Goal: Task Accomplishment & Management: Use online tool/utility

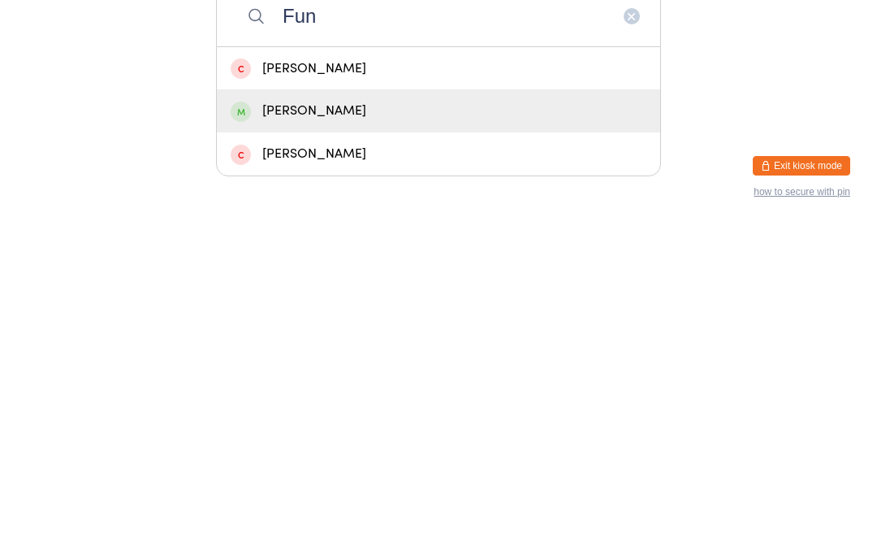
type input "Fun"
click at [328, 426] on div "[PERSON_NAME]" at bounding box center [439, 437] width 416 height 22
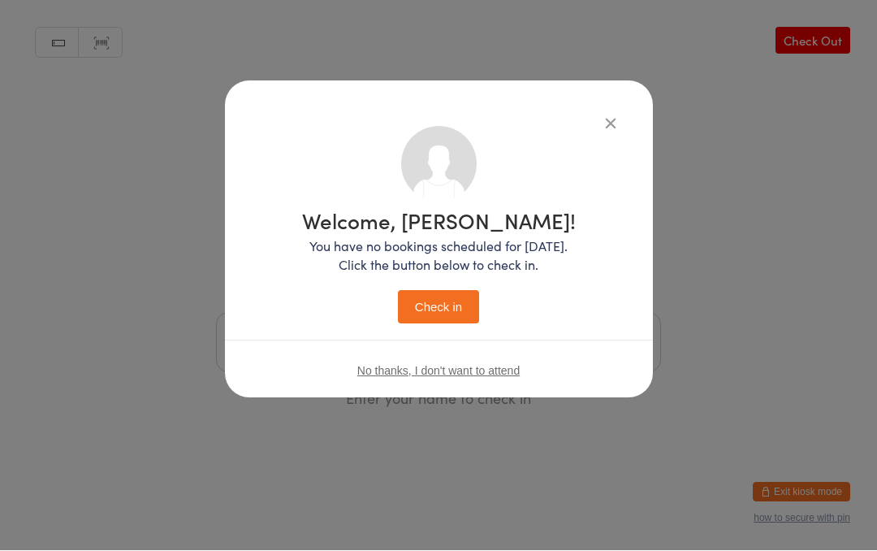
click at [452, 304] on button "Check in" at bounding box center [438, 307] width 81 height 33
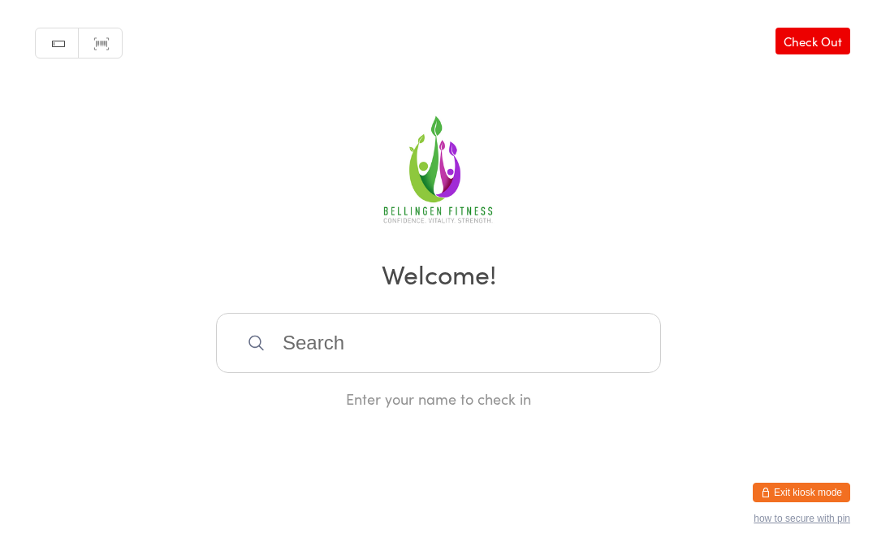
click at [399, 361] on input "search" at bounding box center [438, 343] width 445 height 60
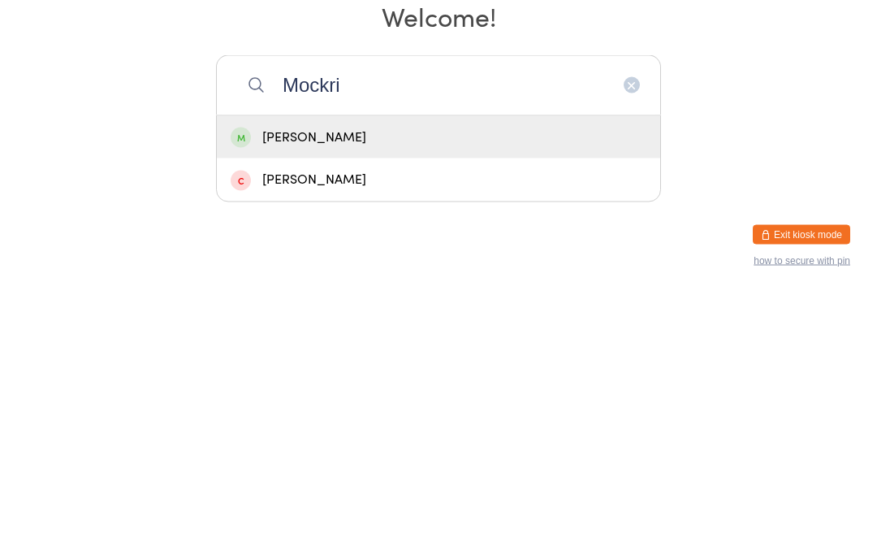
type input "Mockri"
click at [407, 384] on div "Matthew Mockridge" at bounding box center [439, 395] width 416 height 22
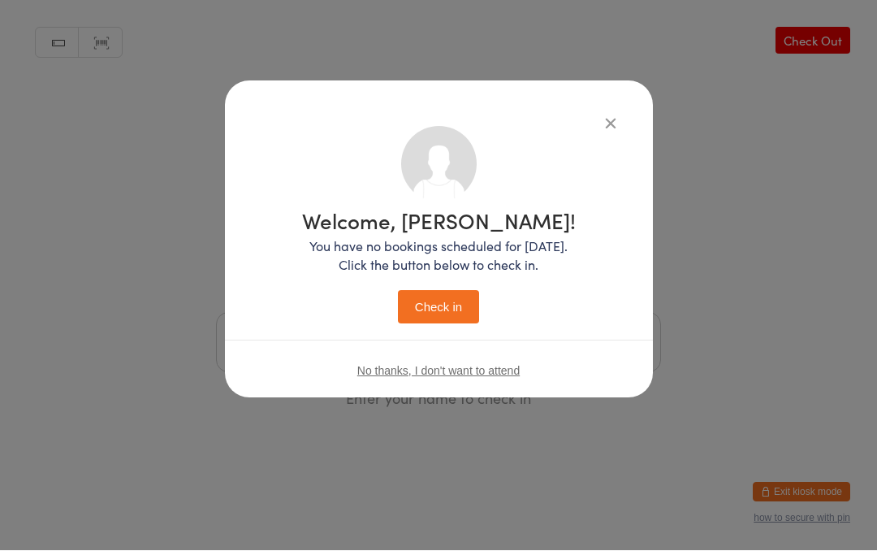
click at [450, 301] on button "Check in" at bounding box center [438, 307] width 81 height 33
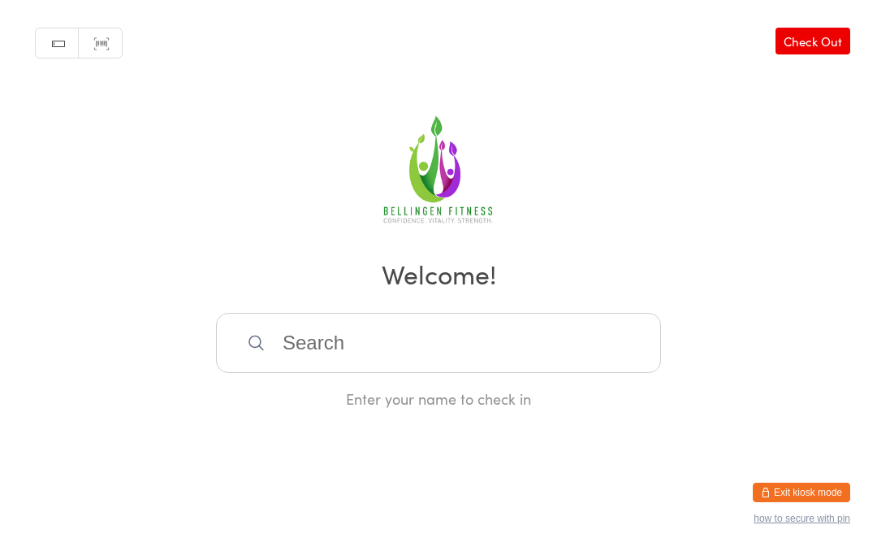
click at [344, 329] on input "search" at bounding box center [438, 343] width 445 height 60
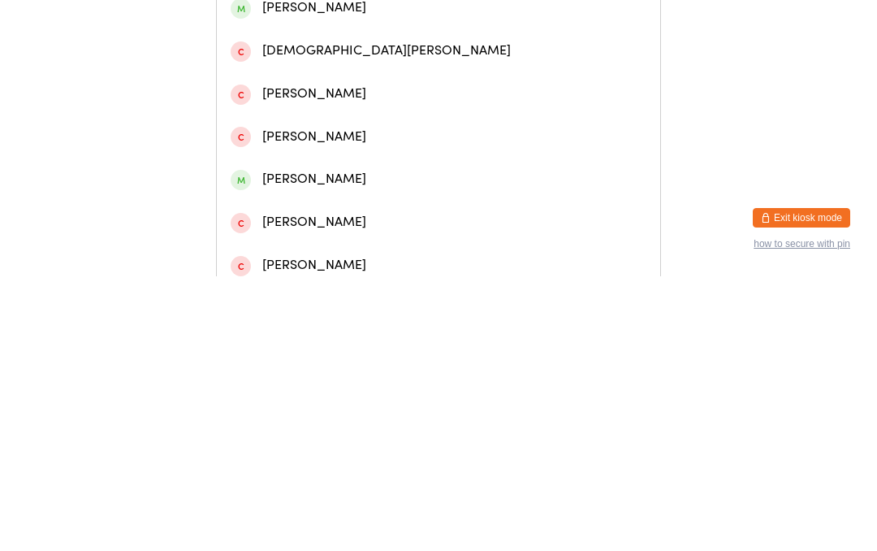
type input "Kristina"
click at [452, 80] on div "Kristina Williams" at bounding box center [439, 69] width 416 height 22
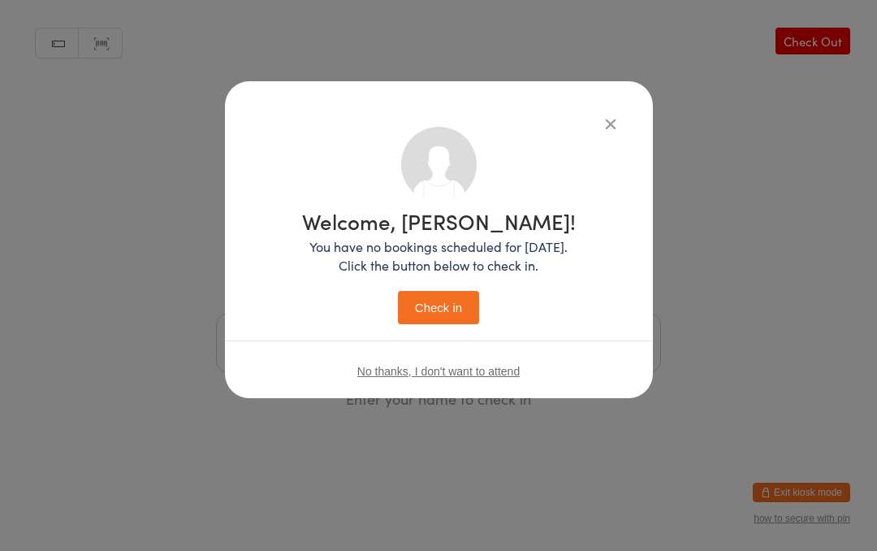
click at [452, 310] on button "Check in" at bounding box center [438, 307] width 81 height 33
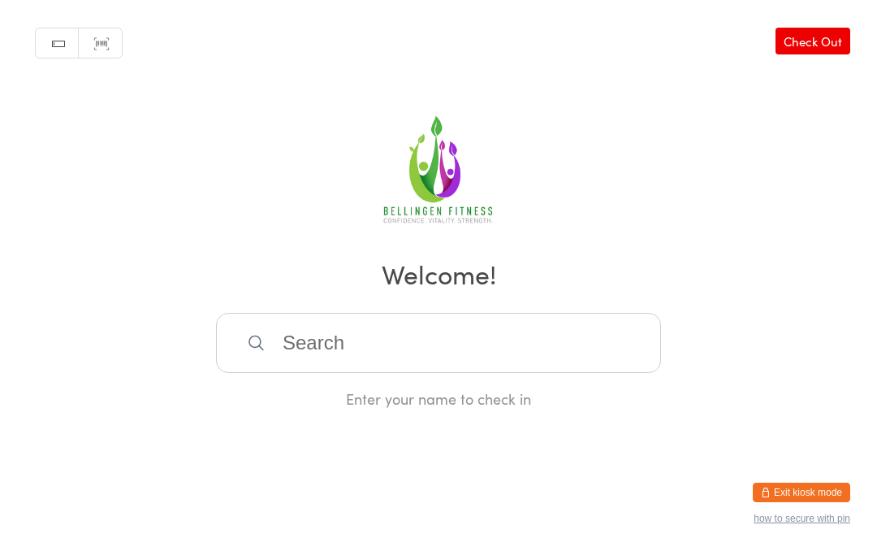
click at [313, 347] on input "search" at bounding box center [438, 343] width 445 height 60
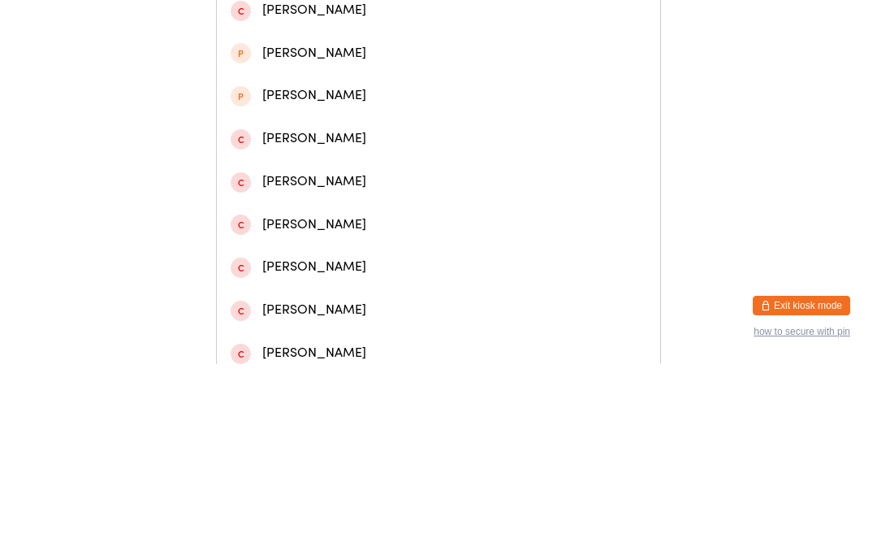
type input "Chr"
click at [355, 80] on div "Chris Jones" at bounding box center [439, 69] width 416 height 22
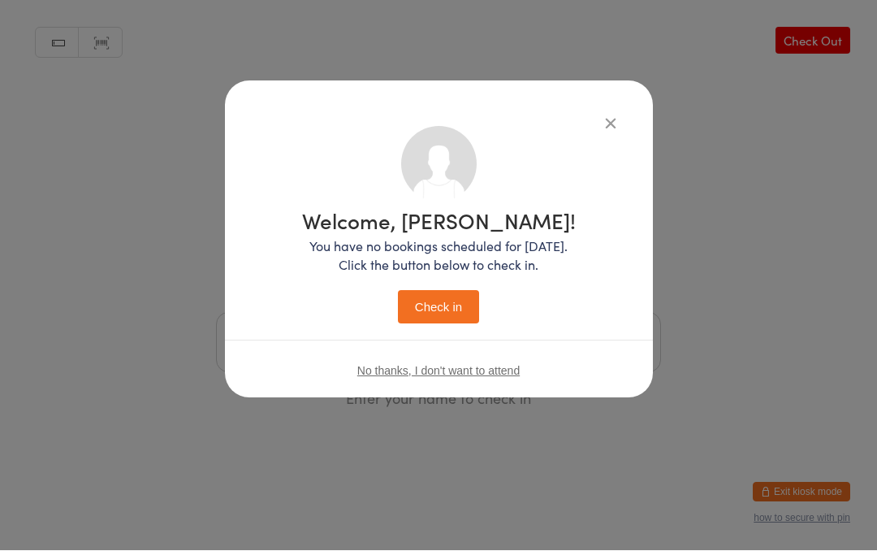
click at [453, 305] on button "Check in" at bounding box center [438, 307] width 81 height 33
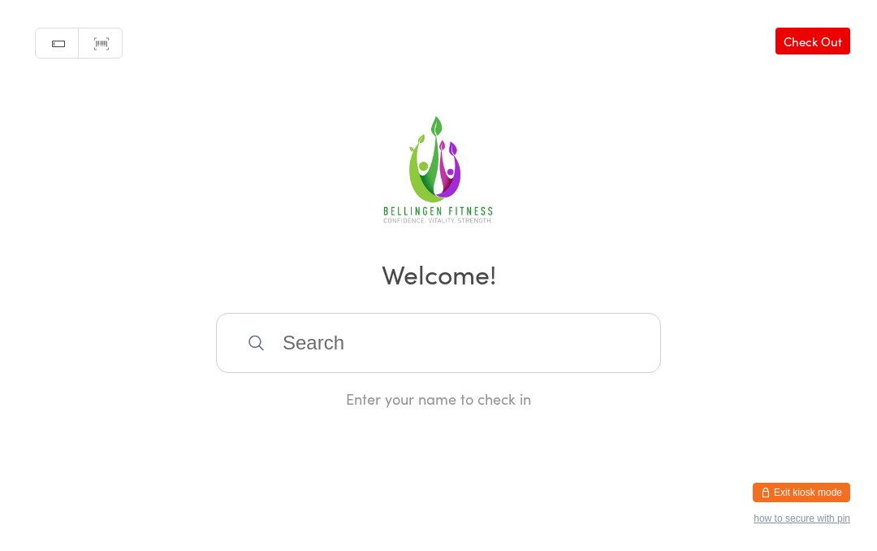
click at [414, 355] on input "search" at bounding box center [438, 343] width 445 height 60
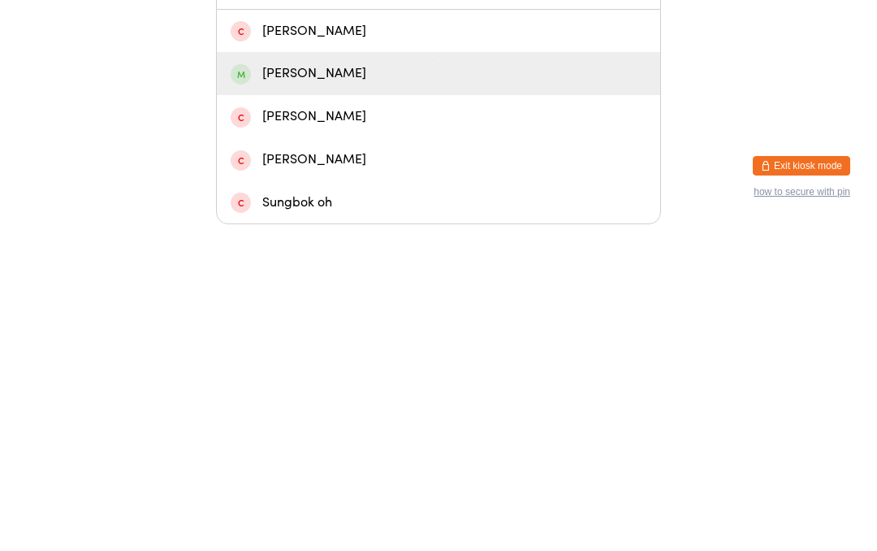
type input "Sue"
click at [320, 389] on div "Sue Colman" at bounding box center [439, 400] width 416 height 22
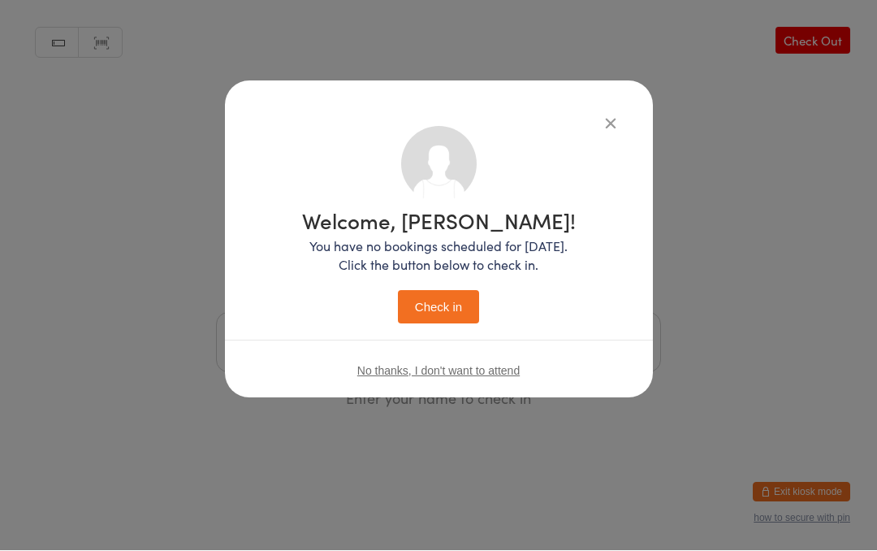
click at [448, 309] on button "Check in" at bounding box center [438, 307] width 81 height 33
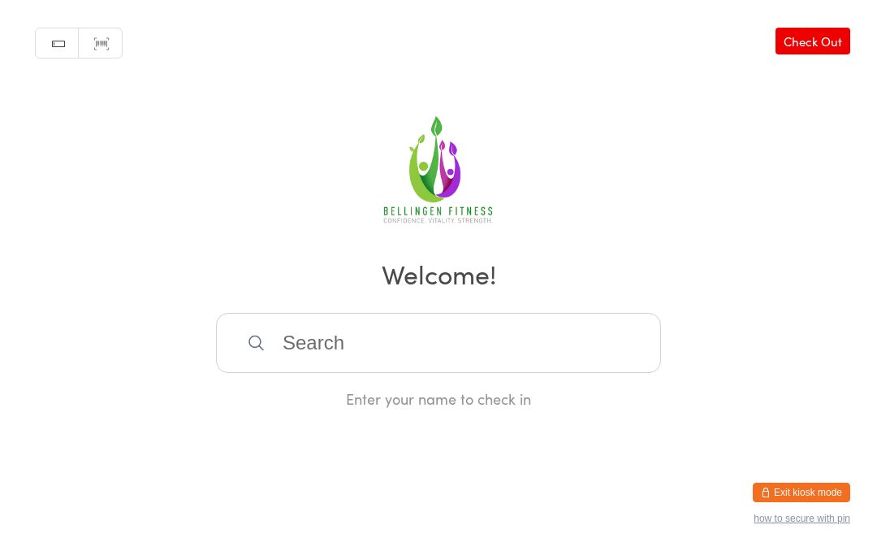
click at [452, 369] on input "search" at bounding box center [438, 343] width 445 height 60
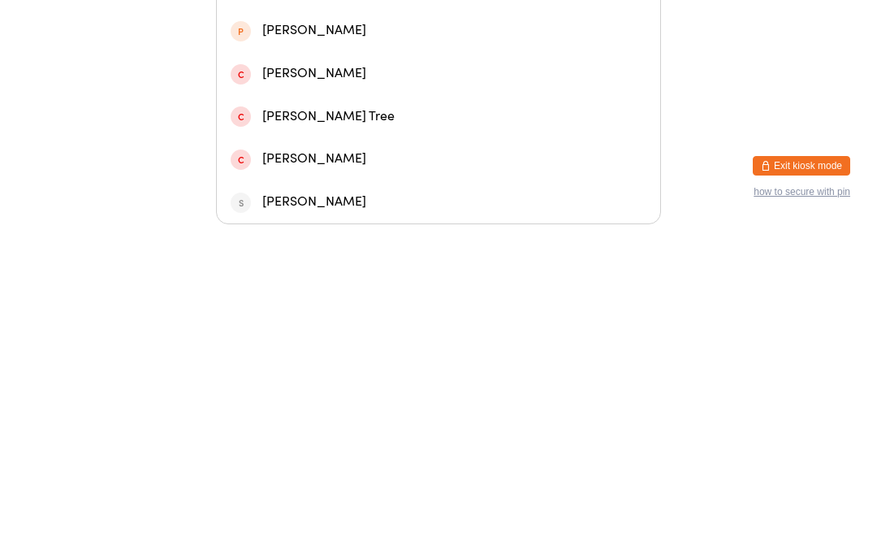
type input "Tali"
click at [458, 261] on div "Tali Krieger" at bounding box center [439, 272] width 416 height 22
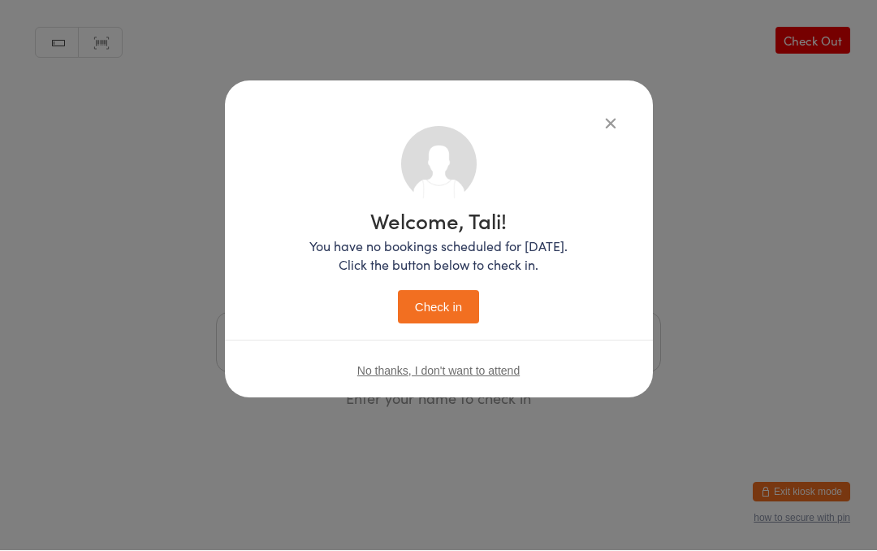
click at [417, 311] on button "Check in" at bounding box center [438, 307] width 81 height 33
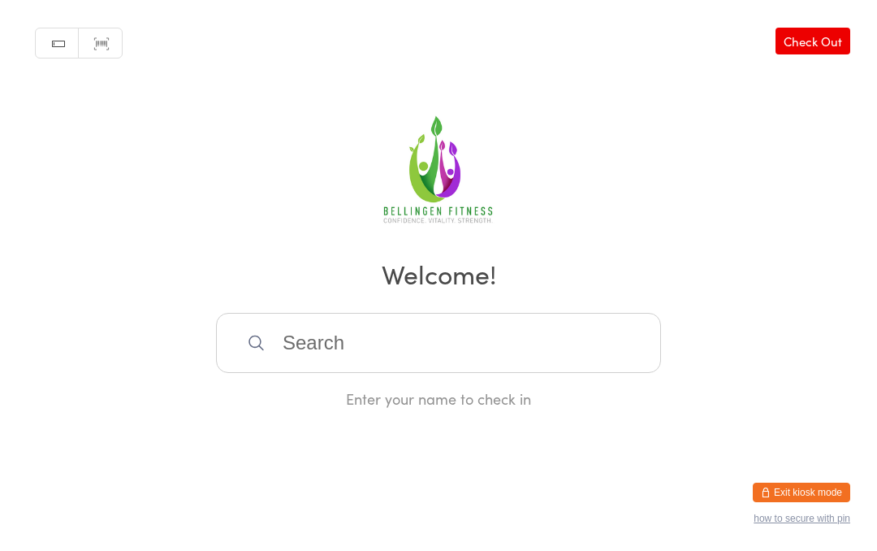
click at [346, 342] on input "search" at bounding box center [438, 343] width 445 height 60
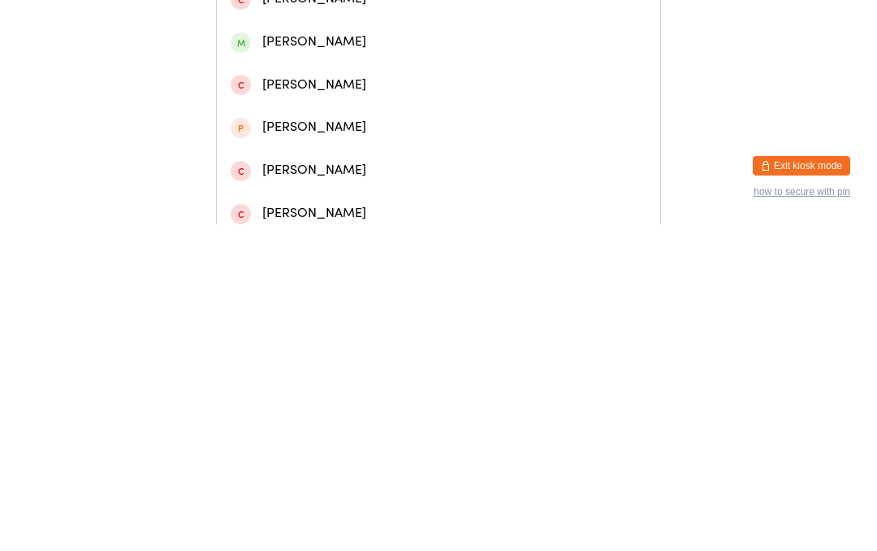
type input "Josh verran"
click at [443, 80] on div "josh verran" at bounding box center [439, 69] width 416 height 22
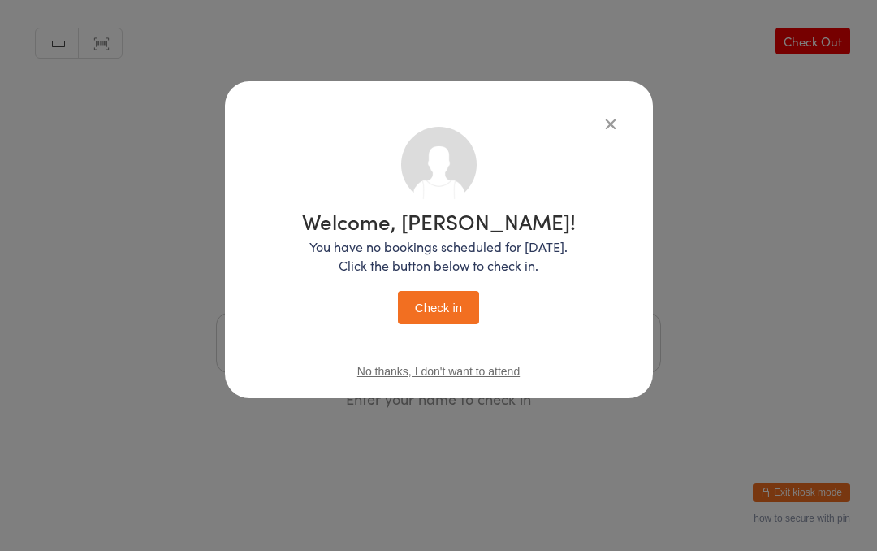
click at [457, 308] on button "Check in" at bounding box center [438, 307] width 81 height 33
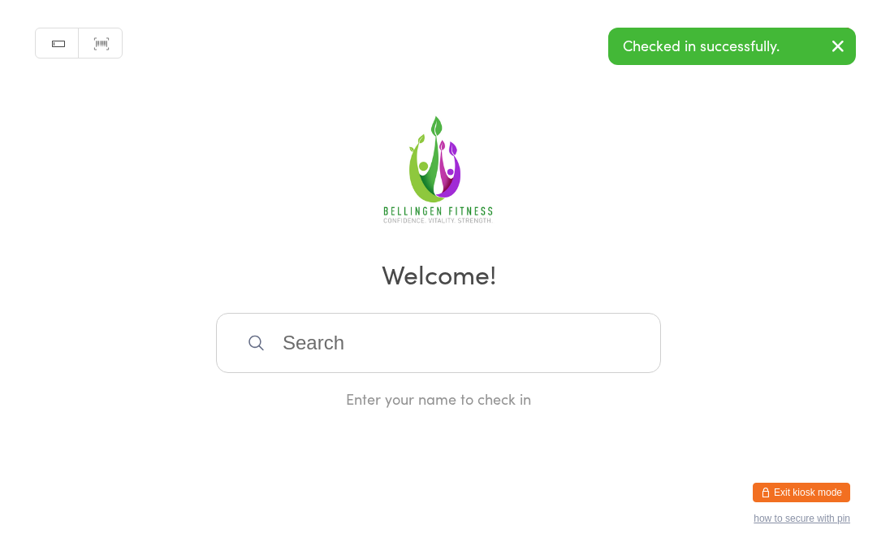
click at [333, 351] on input "search" at bounding box center [438, 343] width 445 height 60
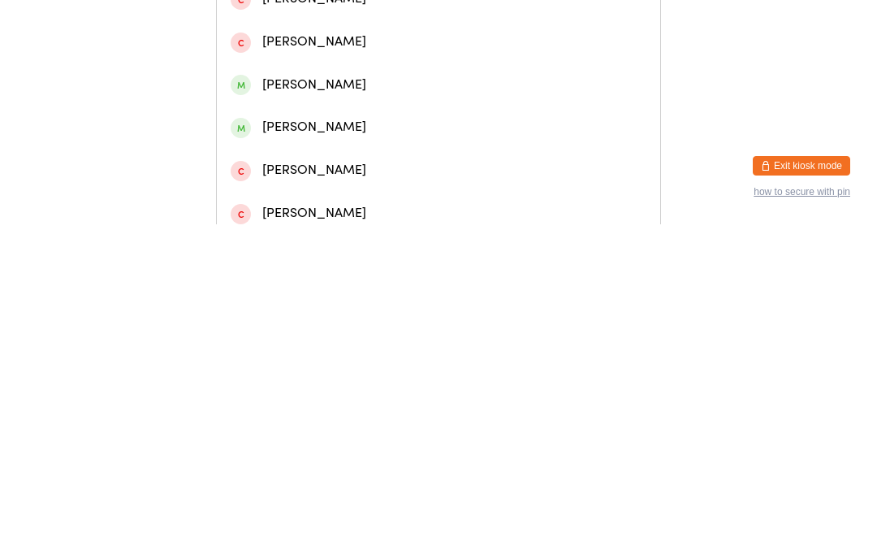
type input "Shane verr"
click at [370, 80] on div "Shane verran" at bounding box center [439, 69] width 416 height 22
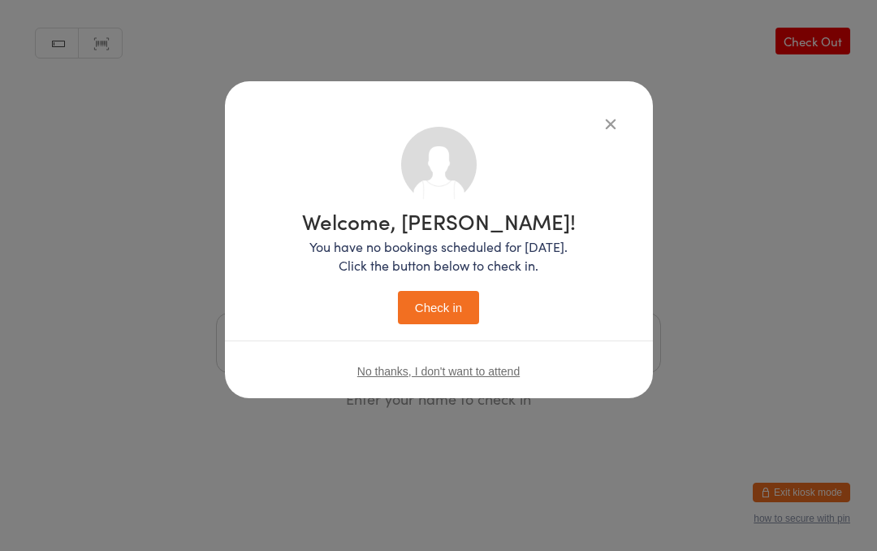
click at [454, 305] on button "Check in" at bounding box center [438, 307] width 81 height 33
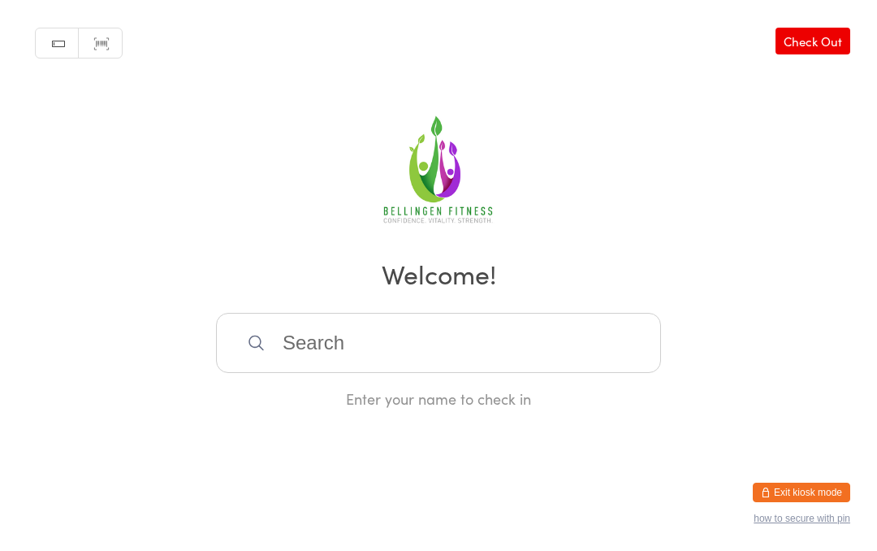
click at [314, 356] on input "search" at bounding box center [438, 343] width 445 height 60
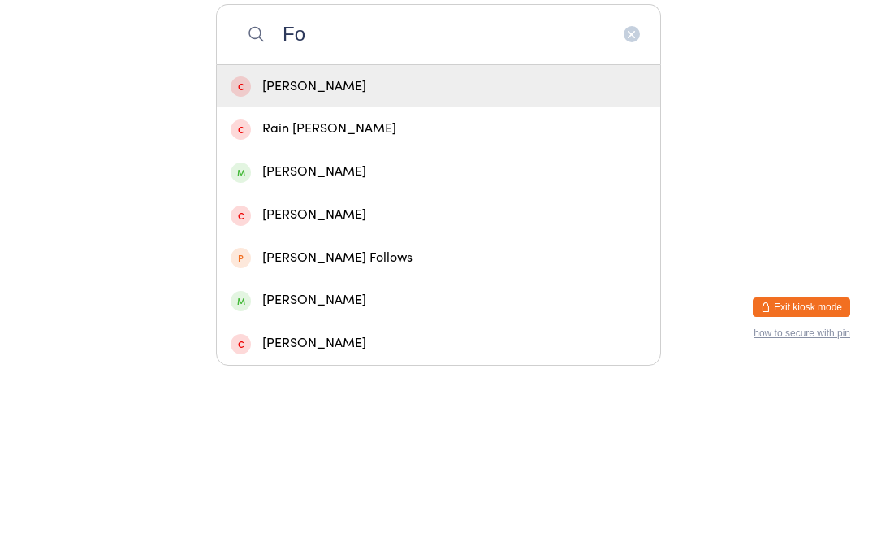
scroll to position [143, 0]
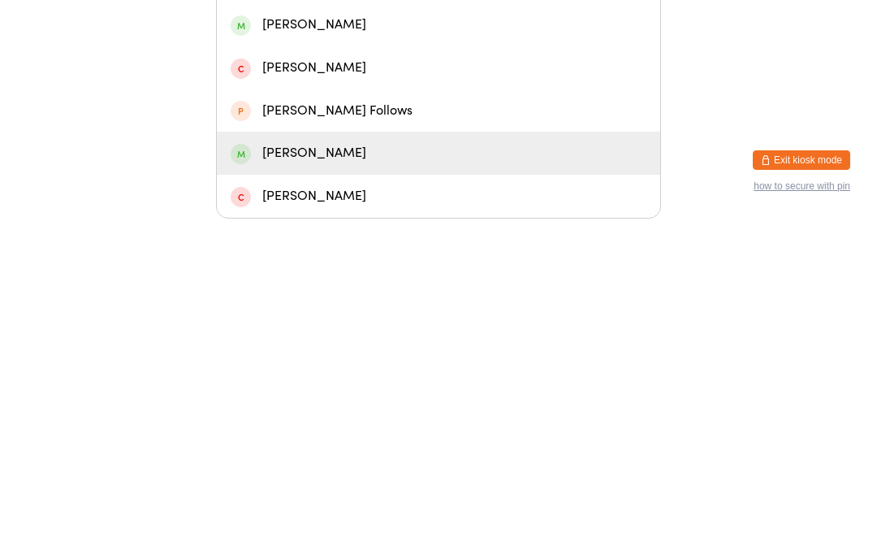
type input "Fo"
click at [314, 474] on div "Jenette Fox" at bounding box center [439, 485] width 416 height 22
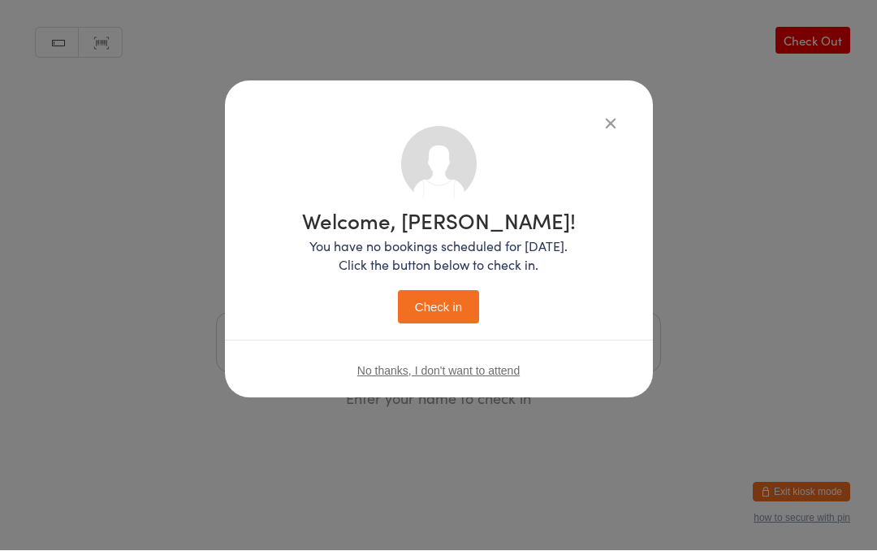
click at [438, 306] on button "Check in" at bounding box center [438, 307] width 81 height 33
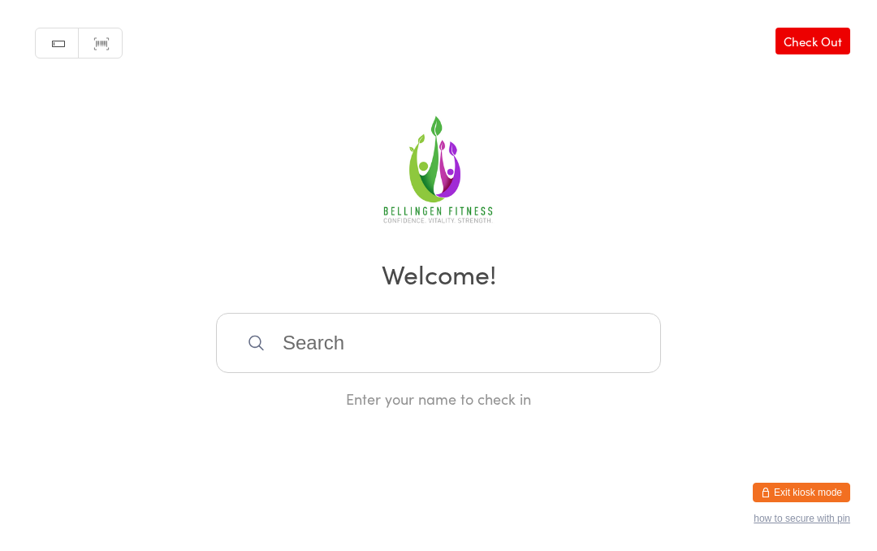
click at [413, 340] on input "search" at bounding box center [438, 343] width 445 height 60
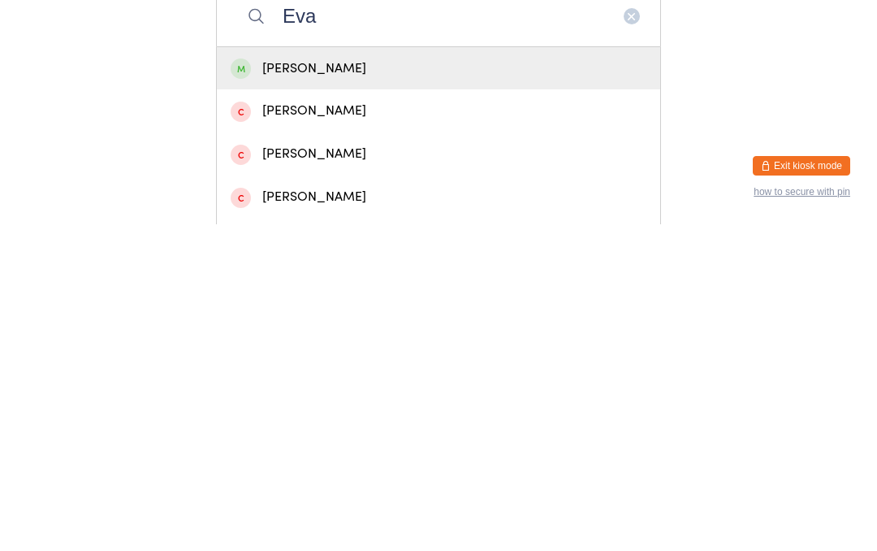
type input "Eva"
click at [421, 374] on div "Eva Fischer" at bounding box center [438, 395] width 443 height 43
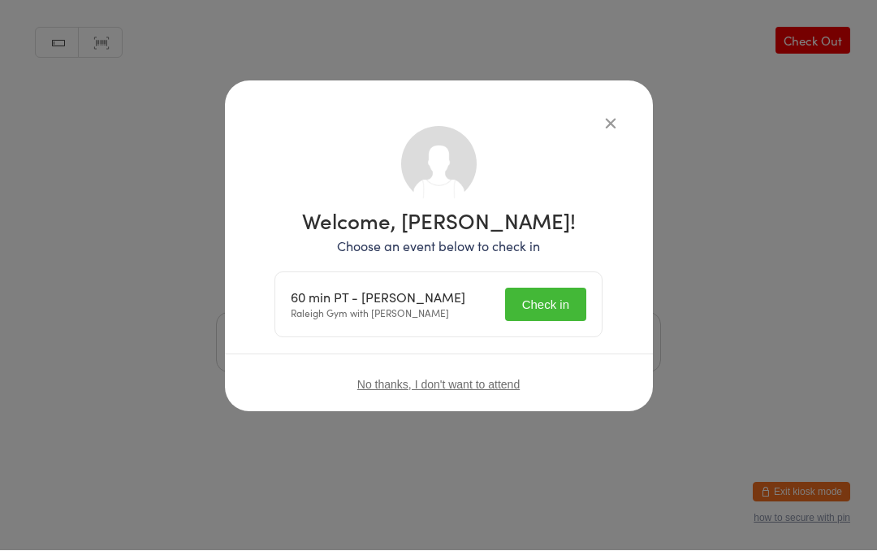
click at [551, 306] on button "Check in" at bounding box center [545, 304] width 81 height 33
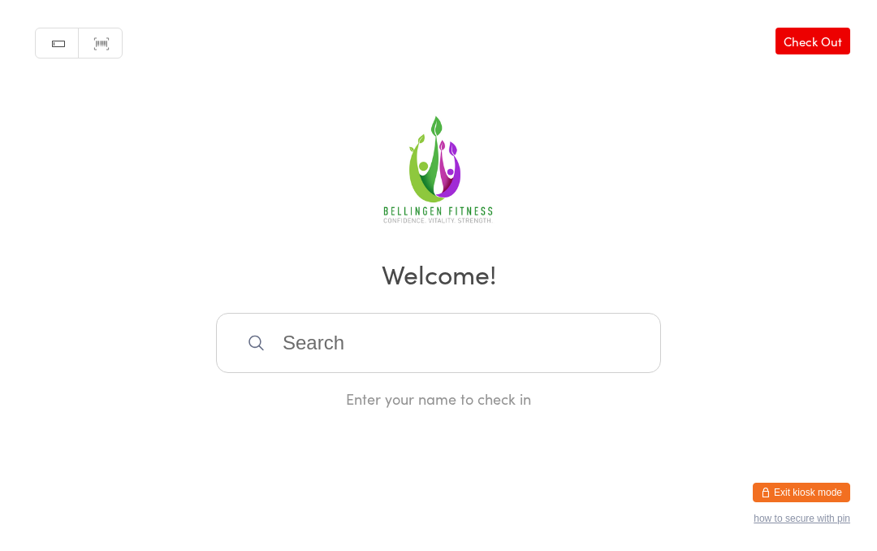
click at [371, 339] on input "search" at bounding box center [438, 343] width 445 height 60
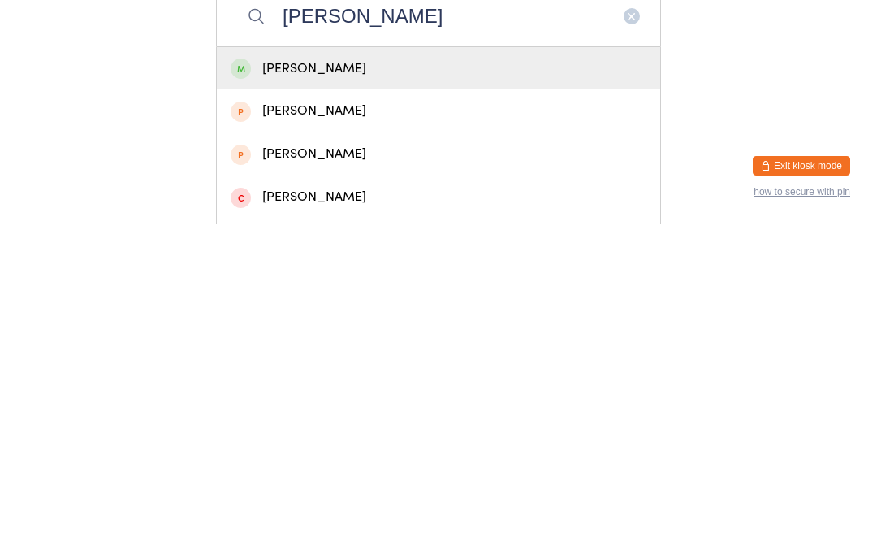
type input "Alex shi"
click at [348, 374] on div "Alex Shirley" at bounding box center [438, 395] width 443 height 43
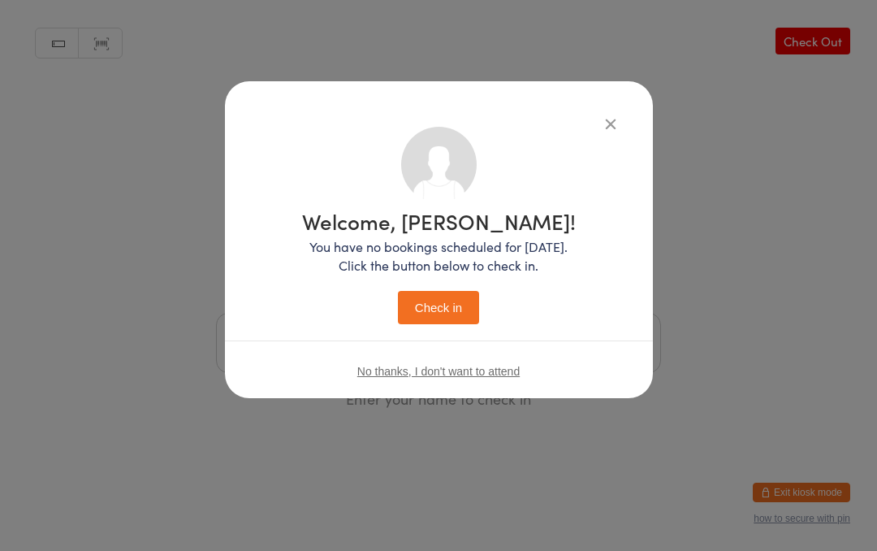
click at [437, 315] on button "Check in" at bounding box center [438, 307] width 81 height 33
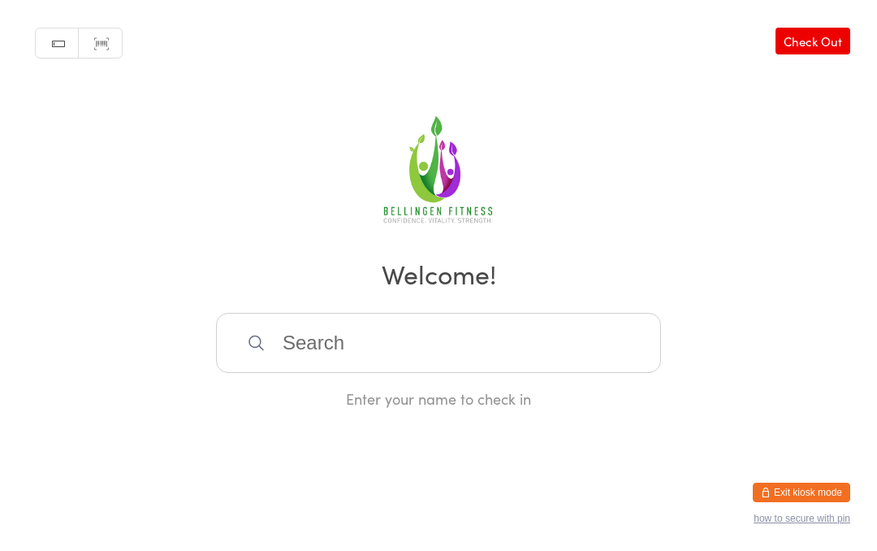
click at [541, 346] on input "search" at bounding box center [438, 343] width 445 height 60
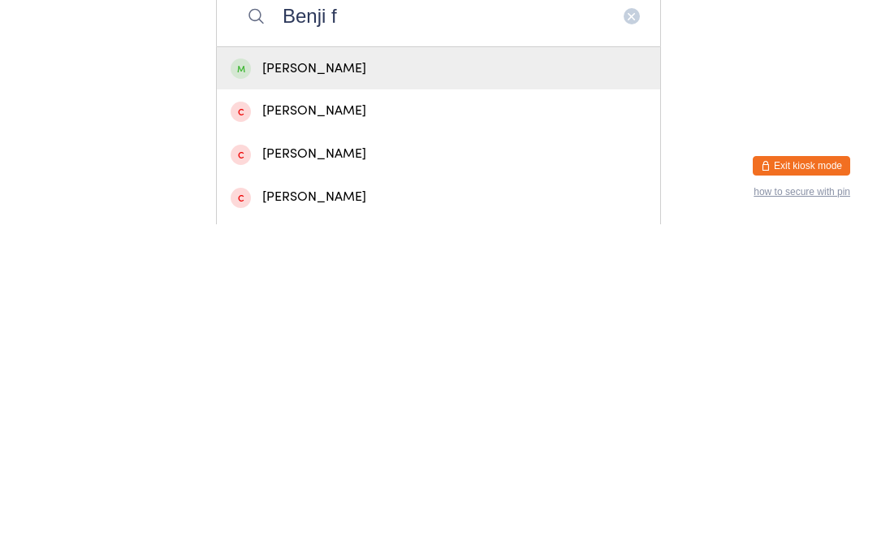
type input "Benji f"
click at [389, 384] on div "Benji Fairbanks" at bounding box center [439, 395] width 416 height 22
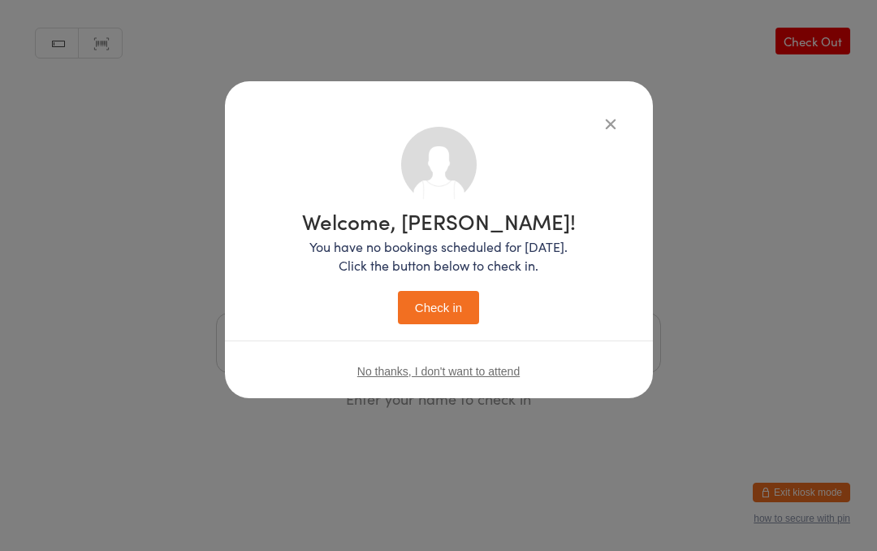
click at [448, 283] on div "Welcome, Benji! You have no bookings scheduled for today. Click the button belo…" at bounding box center [439, 267] width 274 height 114
click at [447, 357] on div "No thanks, I don't want to attend" at bounding box center [439, 370] width 428 height 61
click at [429, 306] on button "Check in" at bounding box center [438, 307] width 81 height 33
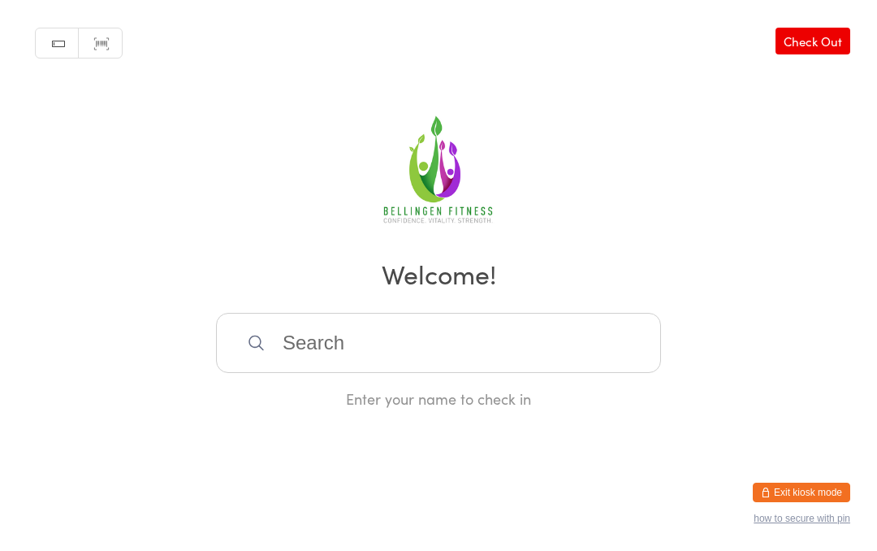
click at [393, 364] on input "search" at bounding box center [438, 343] width 445 height 60
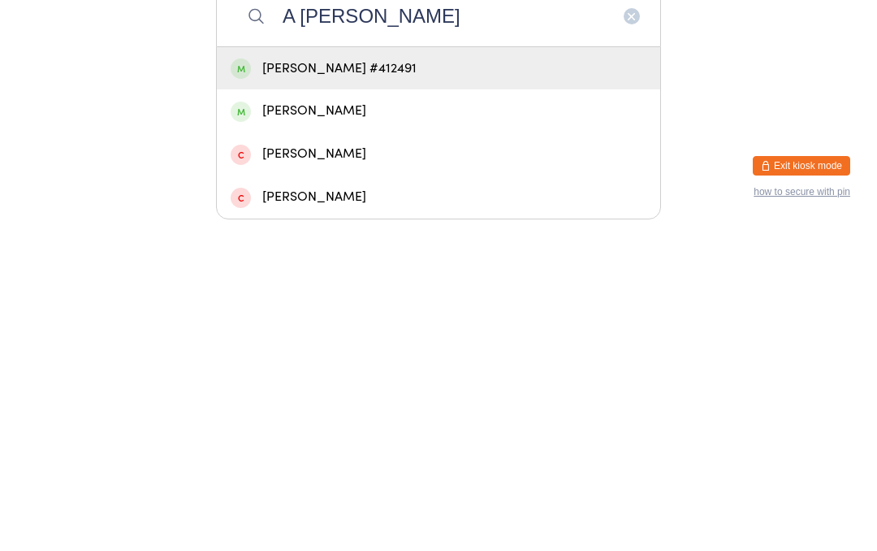
type input "A pullar"
click at [447, 384] on div "Ashleigh Pullar #412491" at bounding box center [439, 395] width 416 height 22
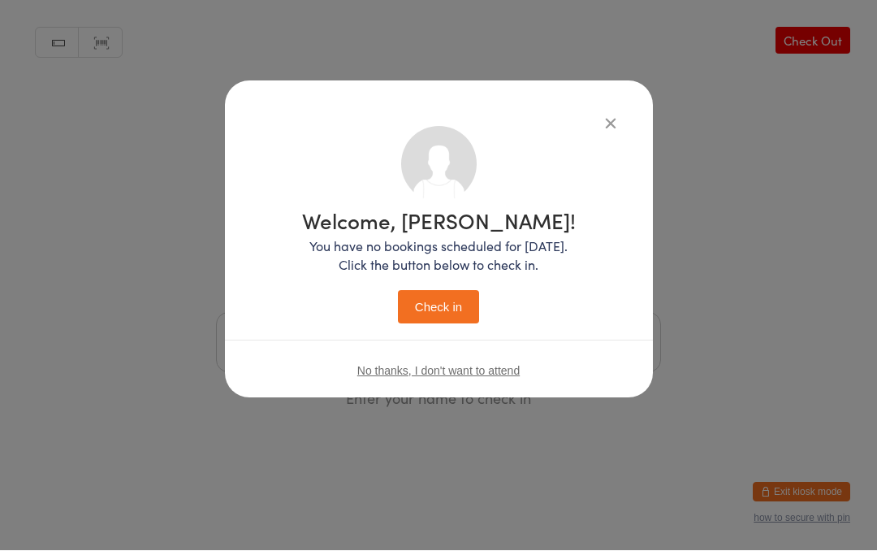
click at [445, 297] on button "Check in" at bounding box center [438, 307] width 81 height 33
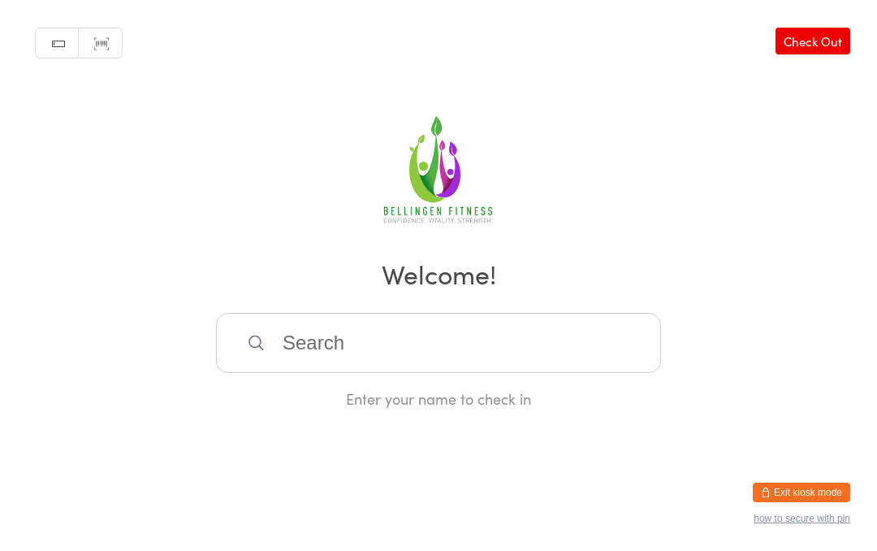
click at [307, 344] on input "search" at bounding box center [438, 343] width 445 height 60
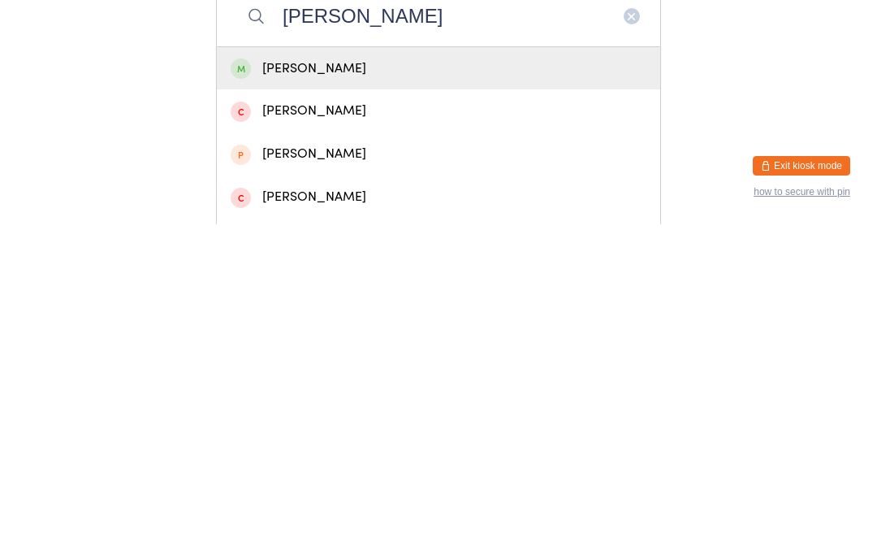
type input "Mark herrington"
click at [335, 374] on div "Mark Herrington" at bounding box center [438, 395] width 443 height 43
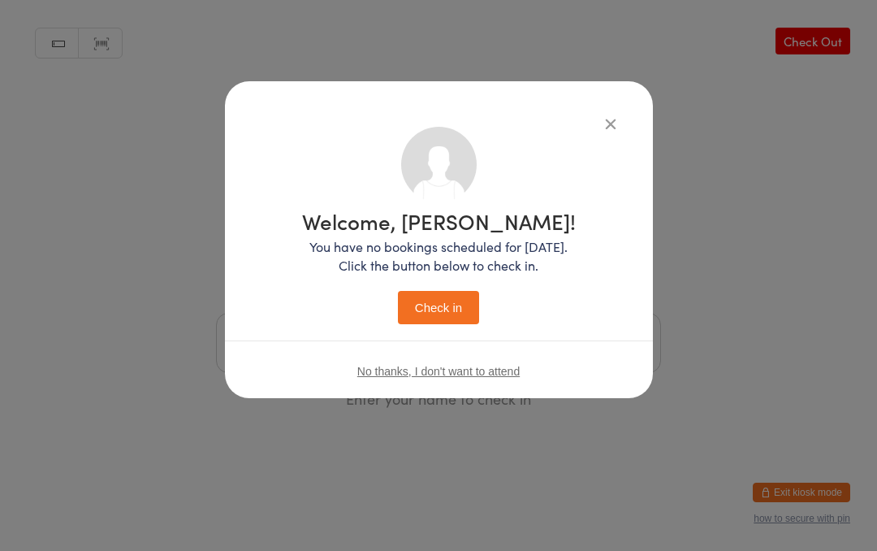
click at [432, 296] on button "Check in" at bounding box center [438, 307] width 81 height 33
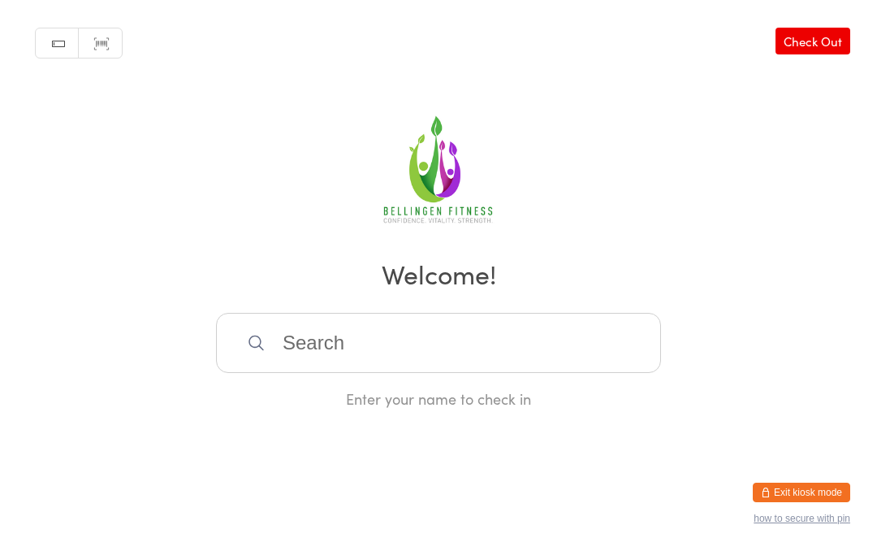
click at [436, 373] on input "search" at bounding box center [438, 343] width 445 height 60
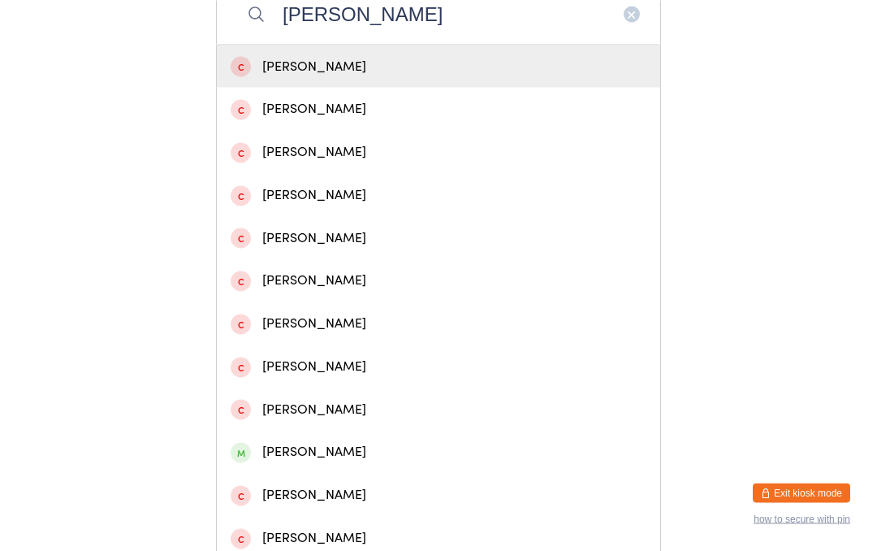
scroll to position [347, 0]
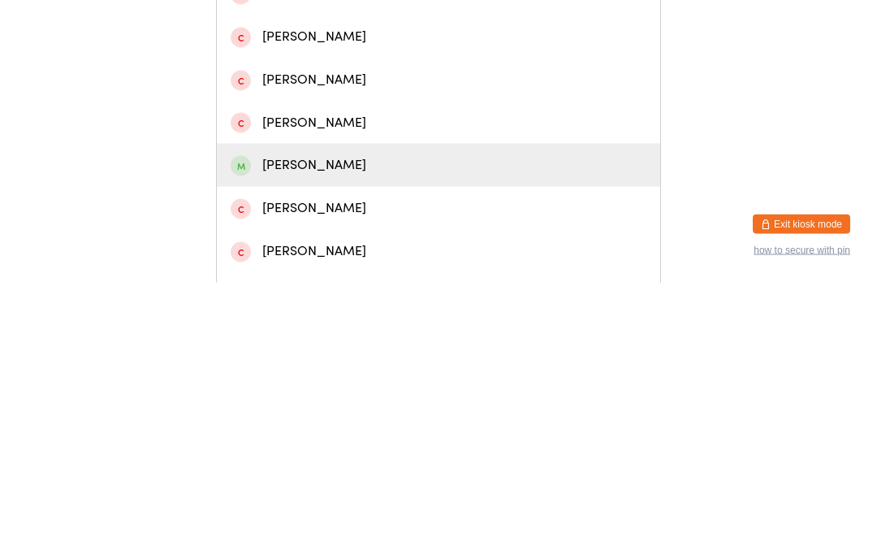
type input "Lewis"
click at [318, 422] on div "Lewis Doughty" at bounding box center [439, 433] width 416 height 22
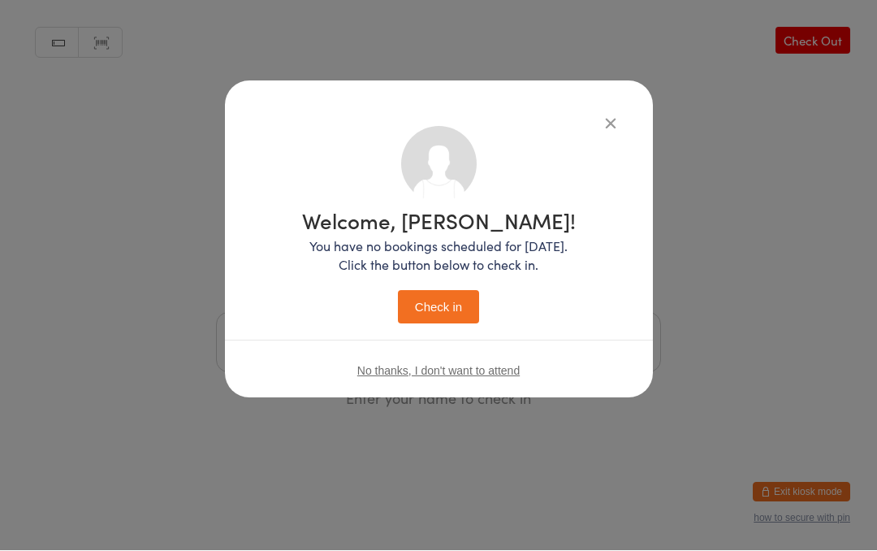
click at [442, 297] on button "Check in" at bounding box center [438, 307] width 81 height 33
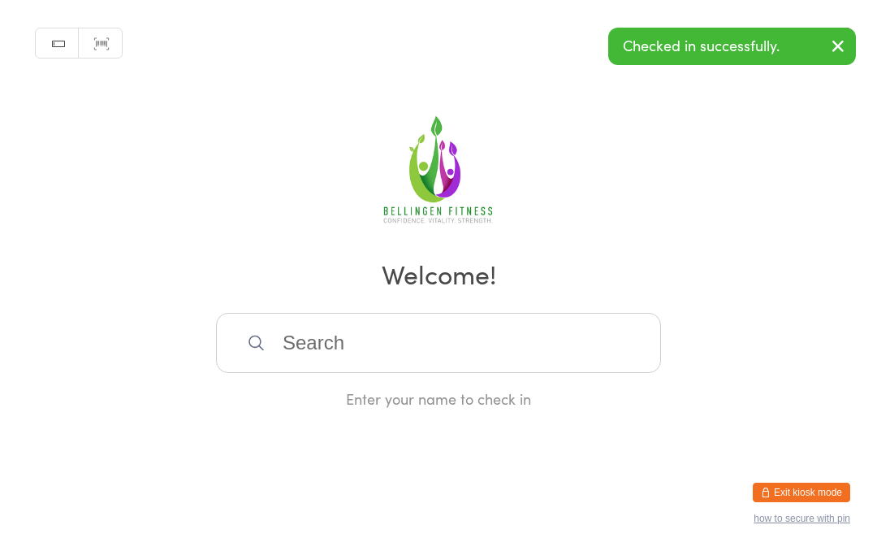
click at [423, 331] on input "search" at bounding box center [438, 343] width 445 height 60
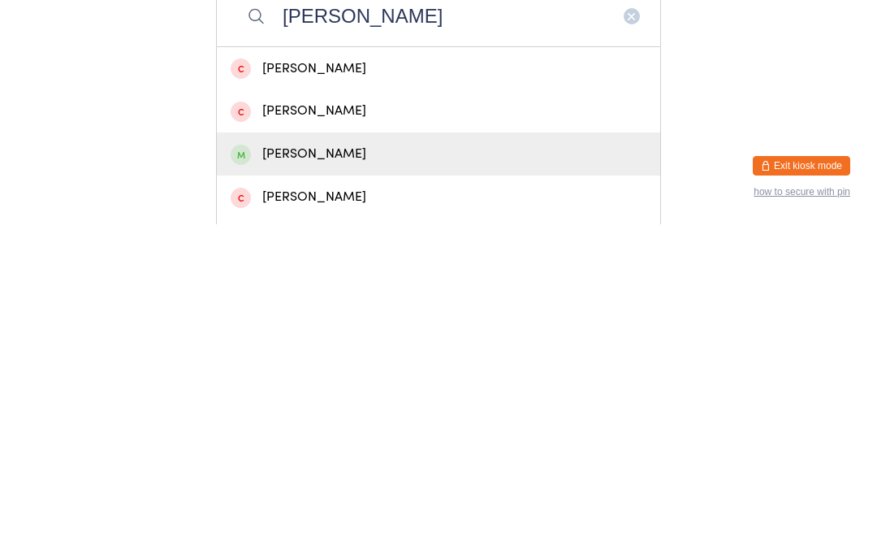
type input "Daniel"
click at [359, 469] on div "[PERSON_NAME]" at bounding box center [439, 480] width 416 height 22
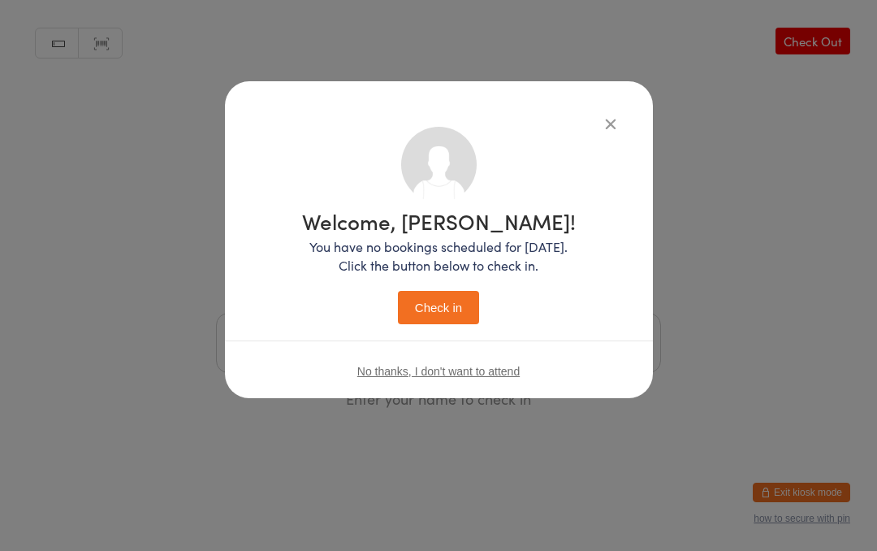
click at [440, 318] on button "Check in" at bounding box center [438, 307] width 81 height 33
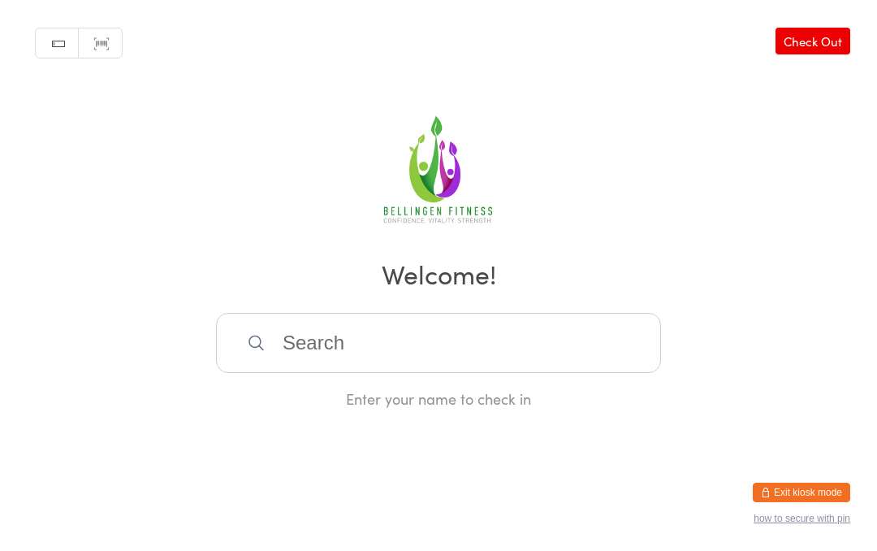
click at [399, 339] on input "search" at bounding box center [438, 343] width 445 height 60
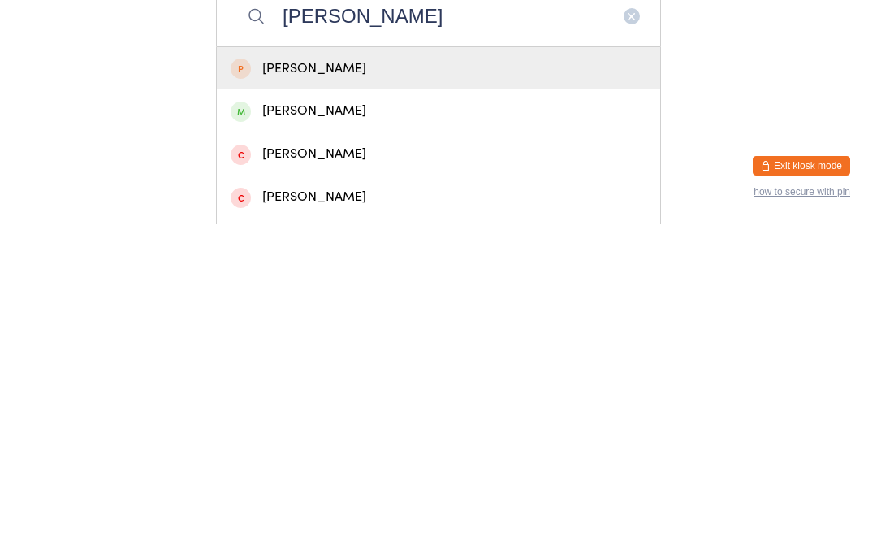
type input "Alex h"
click at [335, 426] on div "Alex Harken" at bounding box center [439, 437] width 416 height 22
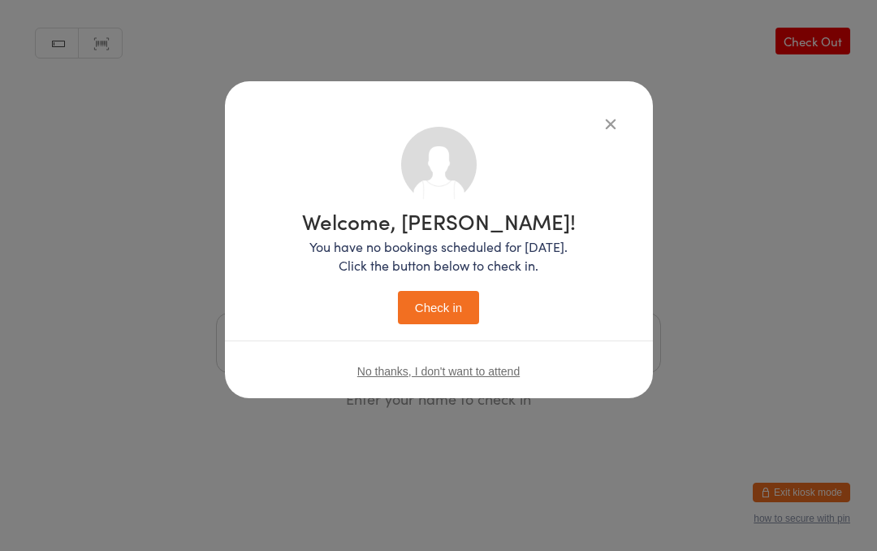
click at [445, 296] on button "Check in" at bounding box center [438, 307] width 81 height 33
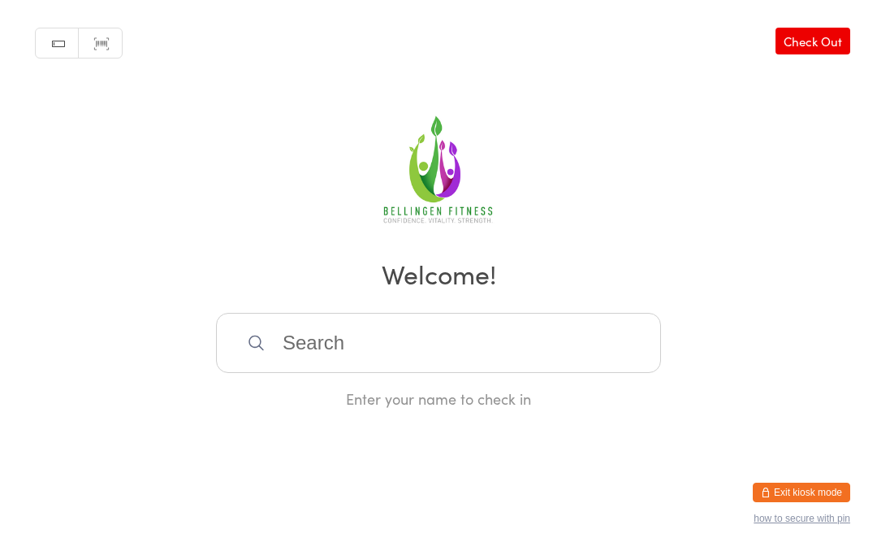
click at [329, 339] on input "search" at bounding box center [438, 343] width 445 height 60
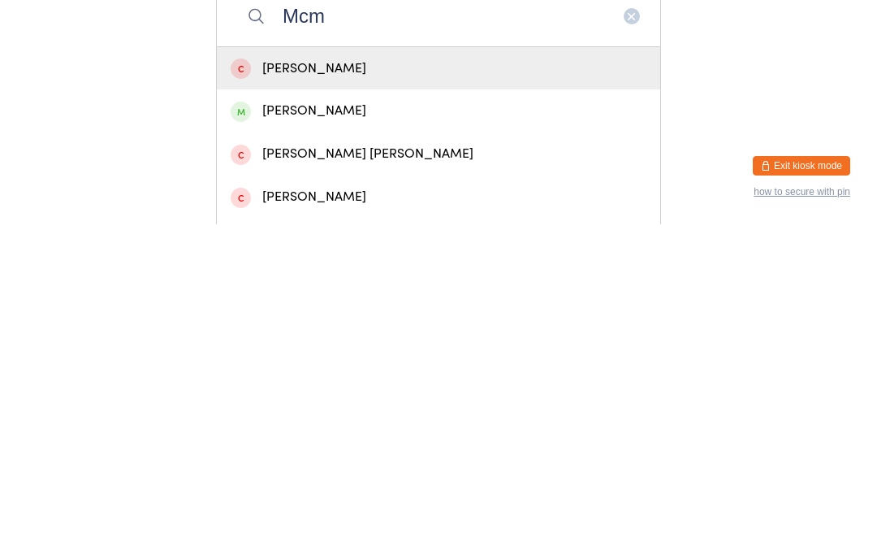
type input "Mcm"
click at [395, 426] on div "Karen McMahon" at bounding box center [439, 437] width 416 height 22
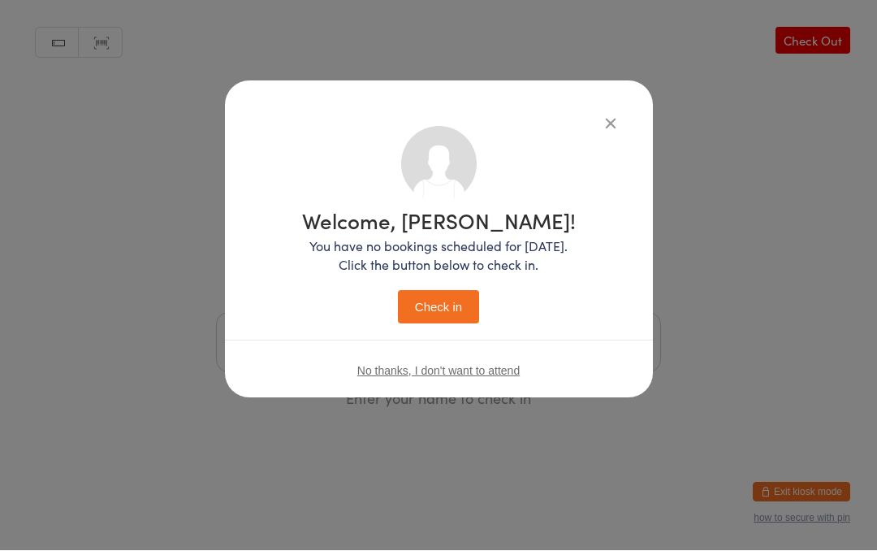
click at [441, 298] on button "Check in" at bounding box center [438, 307] width 81 height 33
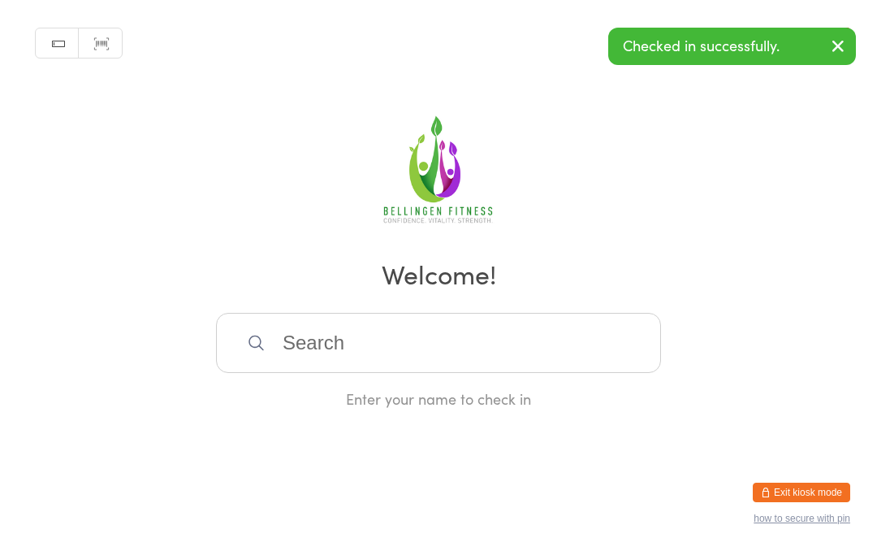
click at [363, 350] on input "search" at bounding box center [438, 343] width 445 height 60
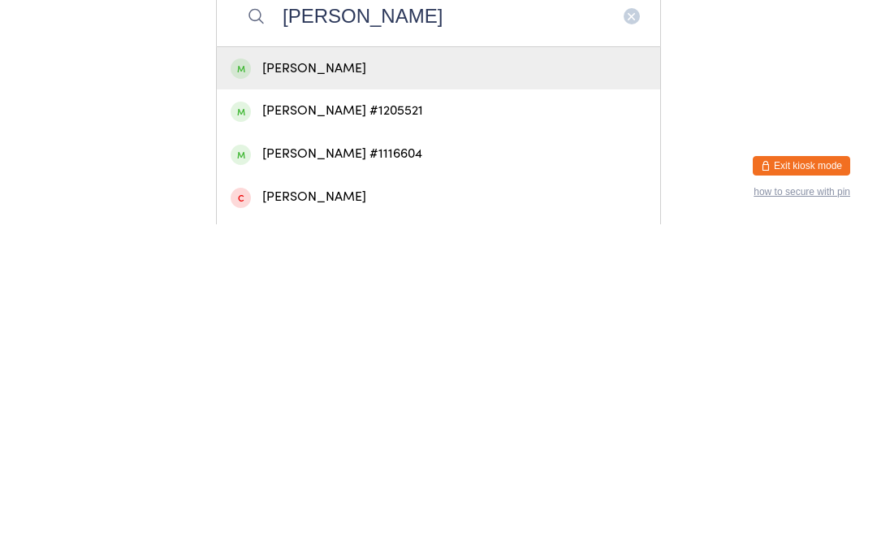
type input "Crawford"
click at [357, 384] on div "[PERSON_NAME]" at bounding box center [439, 395] width 416 height 22
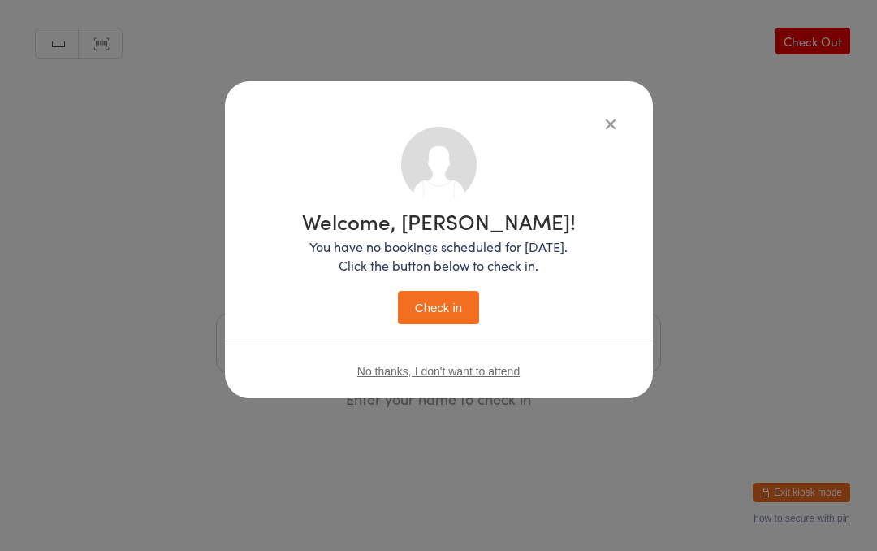
click at [448, 305] on button "Check in" at bounding box center [438, 307] width 81 height 33
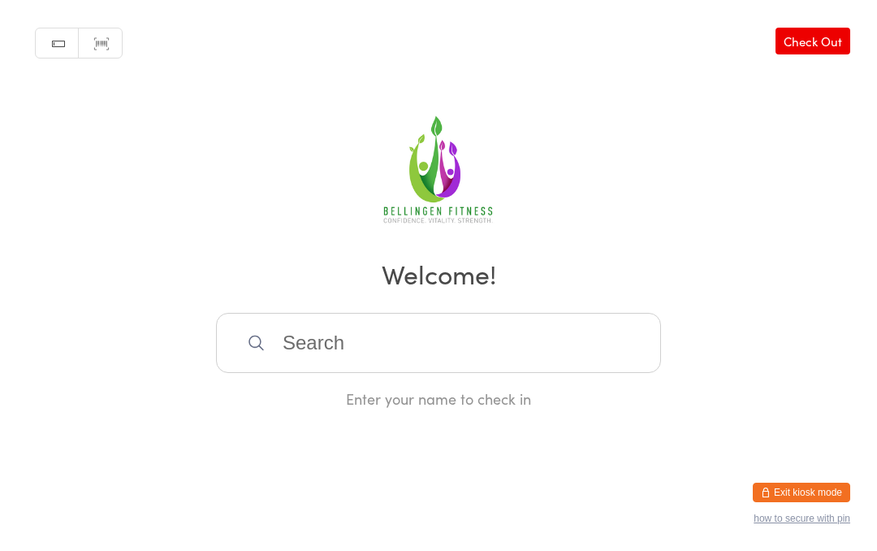
click at [500, 346] on input "search" at bounding box center [438, 343] width 445 height 60
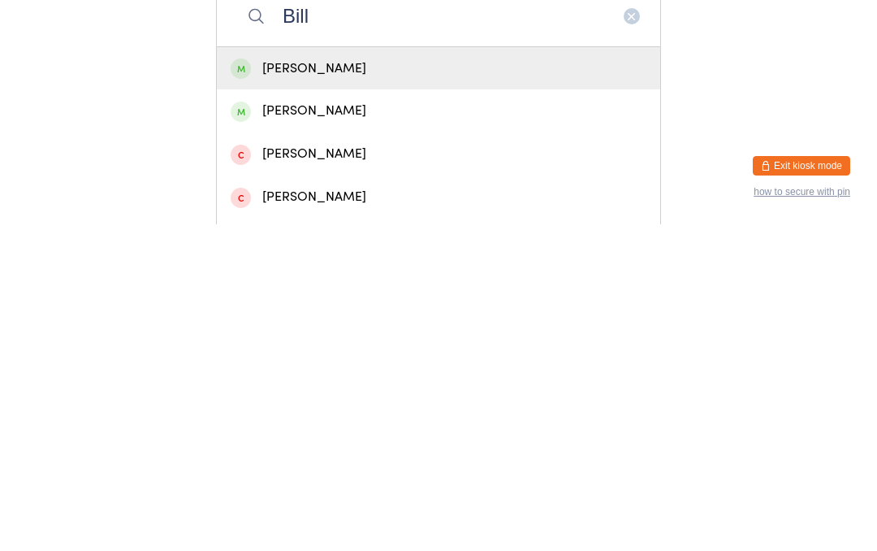
type input "Bill"
click at [367, 384] on div "Bill Hart" at bounding box center [439, 395] width 416 height 22
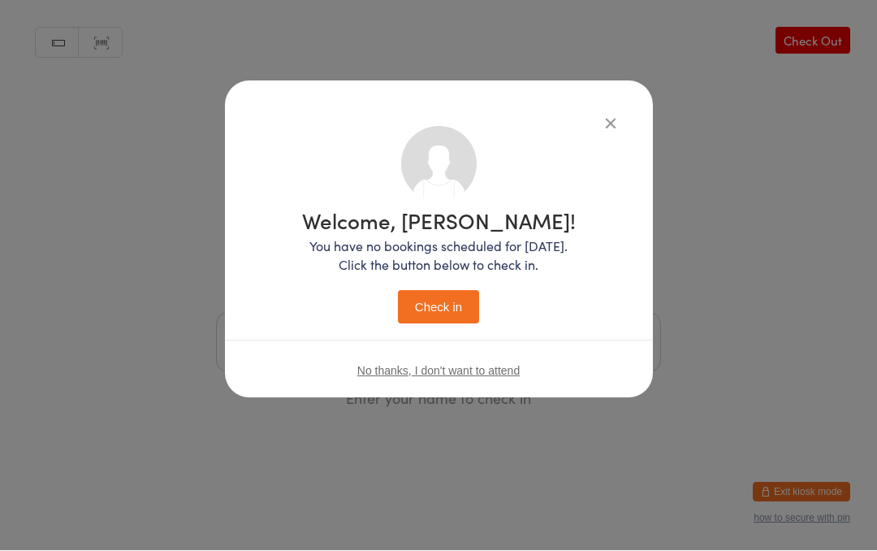
click at [443, 301] on button "Check in" at bounding box center [438, 307] width 81 height 33
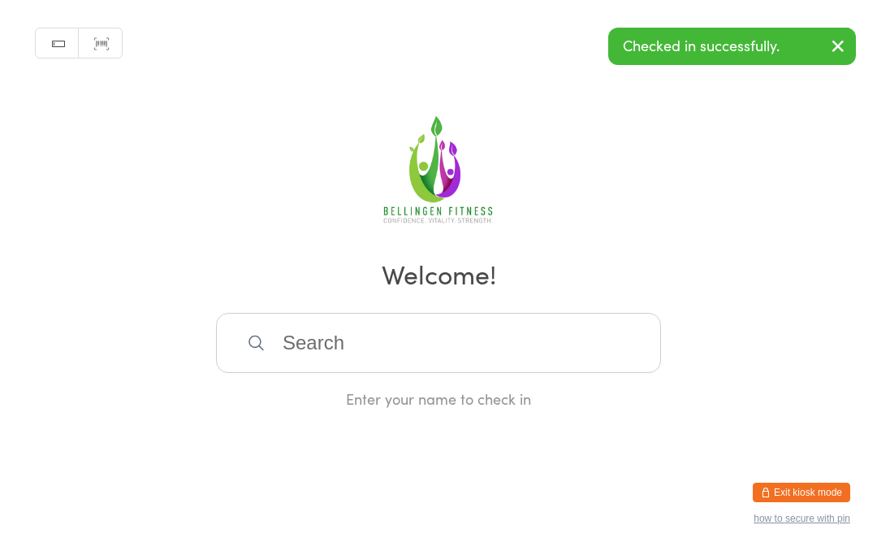
click at [570, 333] on input "search" at bounding box center [438, 343] width 445 height 60
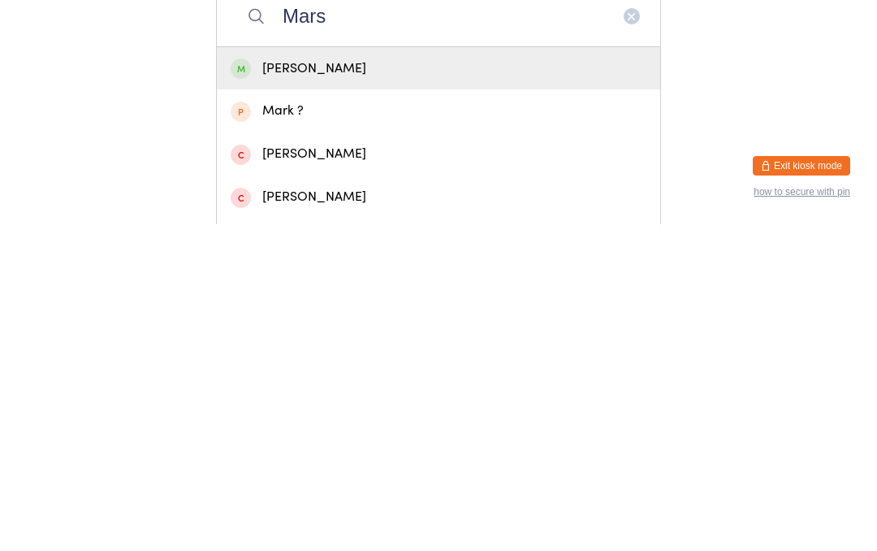
type input "Mars"
click at [363, 384] on div "Mars Blake" at bounding box center [439, 395] width 416 height 22
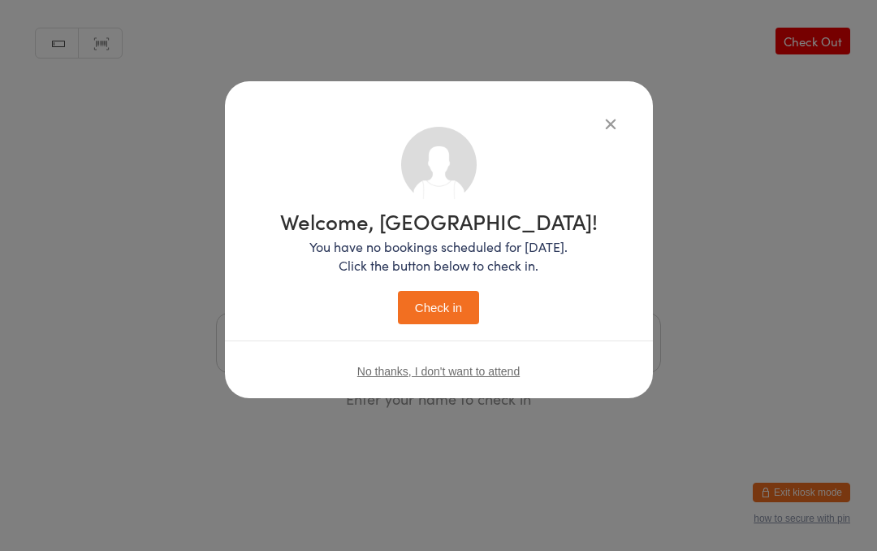
click at [450, 298] on button "Check in" at bounding box center [438, 307] width 81 height 33
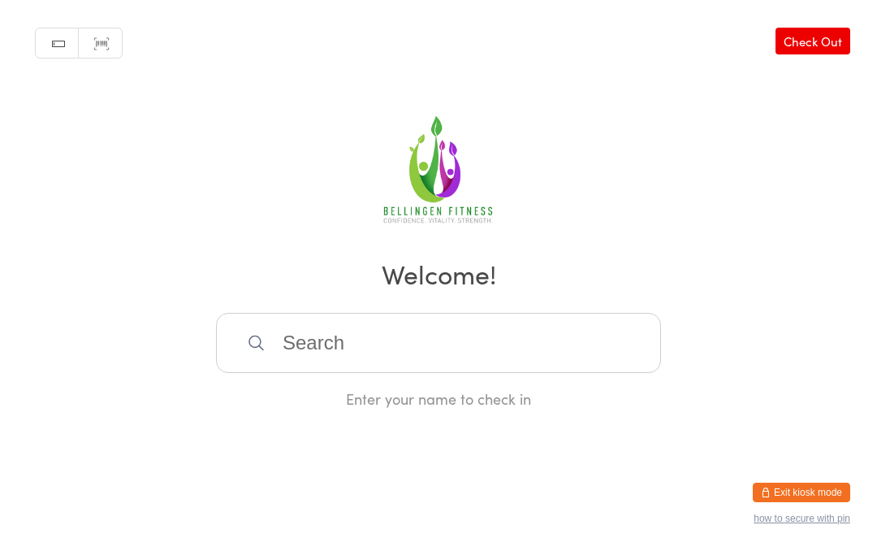
click at [331, 357] on input "search" at bounding box center [438, 343] width 445 height 60
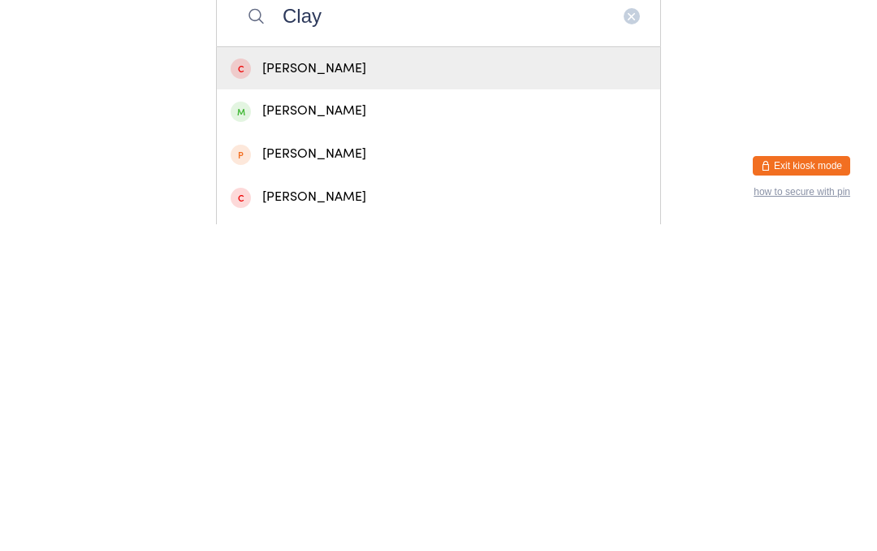
type input "Clay"
click at [290, 426] on div "[PERSON_NAME]" at bounding box center [439, 437] width 416 height 22
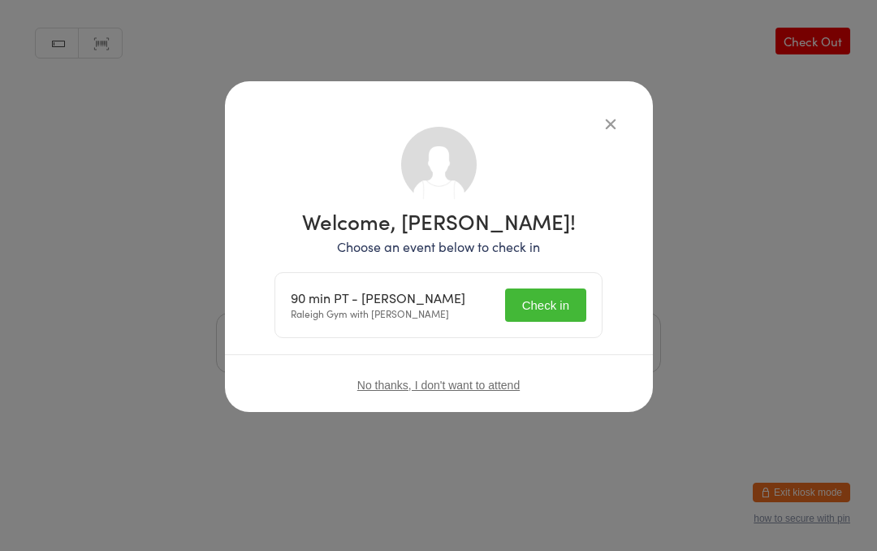
click at [521, 303] on button "Check in" at bounding box center [545, 304] width 81 height 33
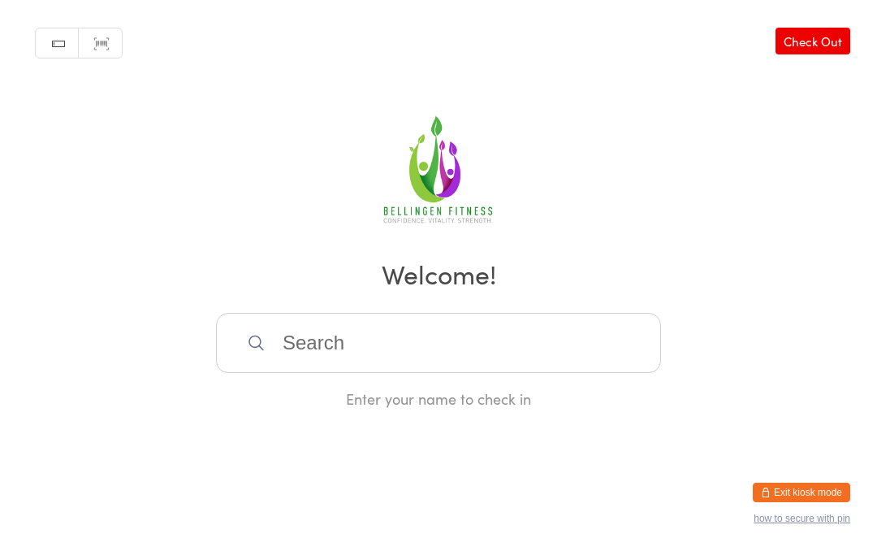
click at [432, 327] on input "search" at bounding box center [438, 343] width 445 height 60
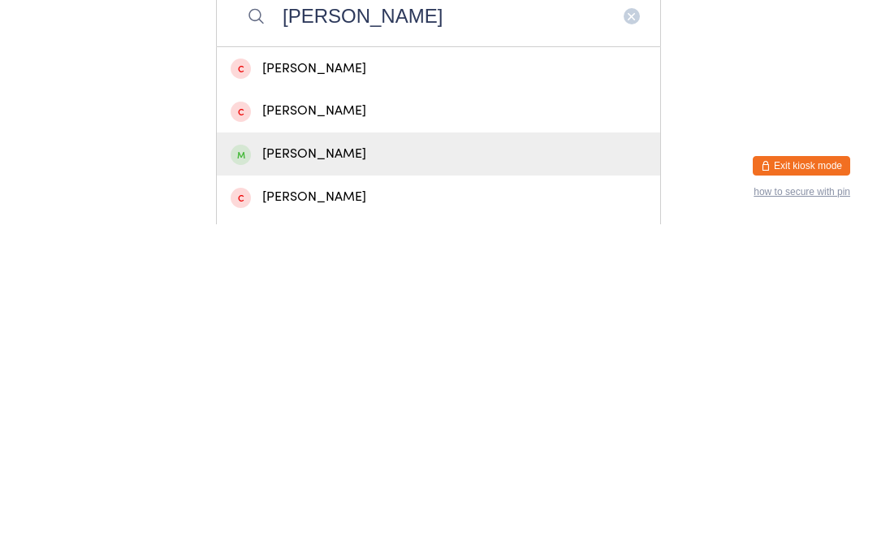
type input "Kathryn"
click at [355, 469] on div "Kathryn Fairbanks" at bounding box center [439, 480] width 416 height 22
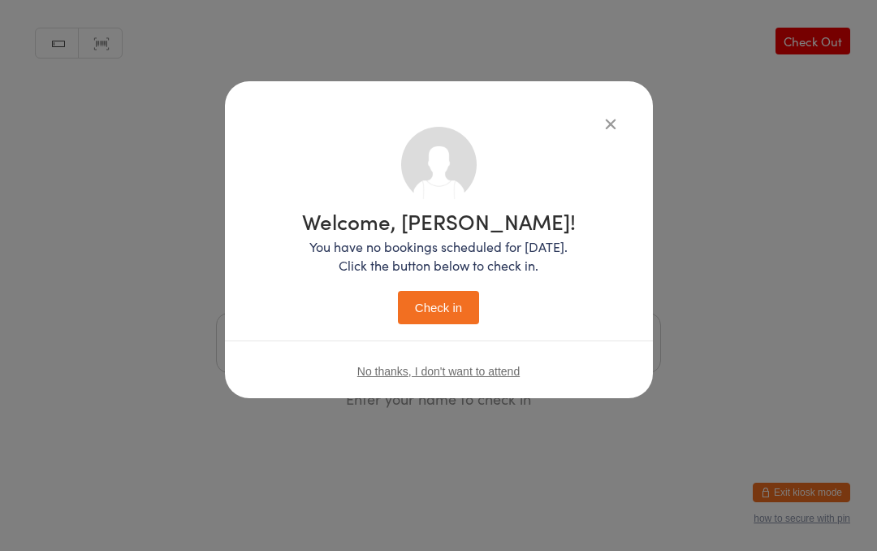
click at [449, 316] on button "Check in" at bounding box center [438, 307] width 81 height 33
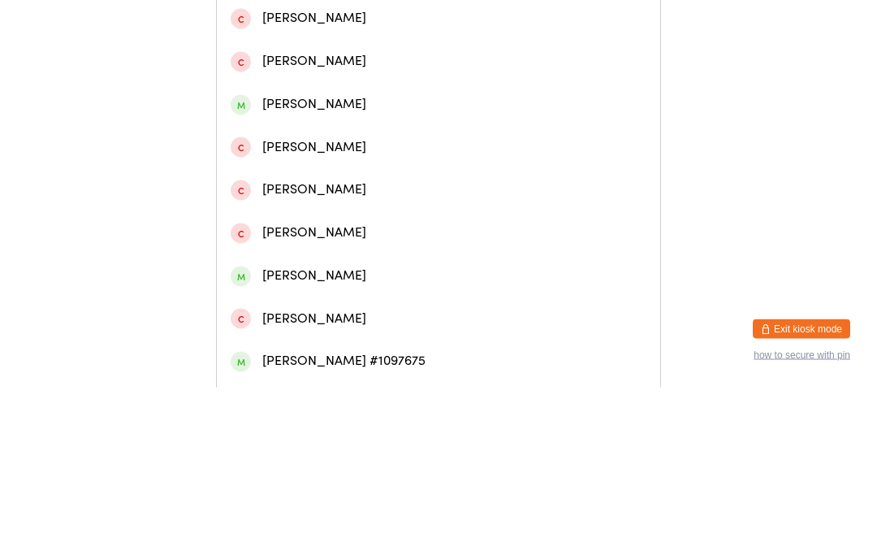
scroll to position [262, 0]
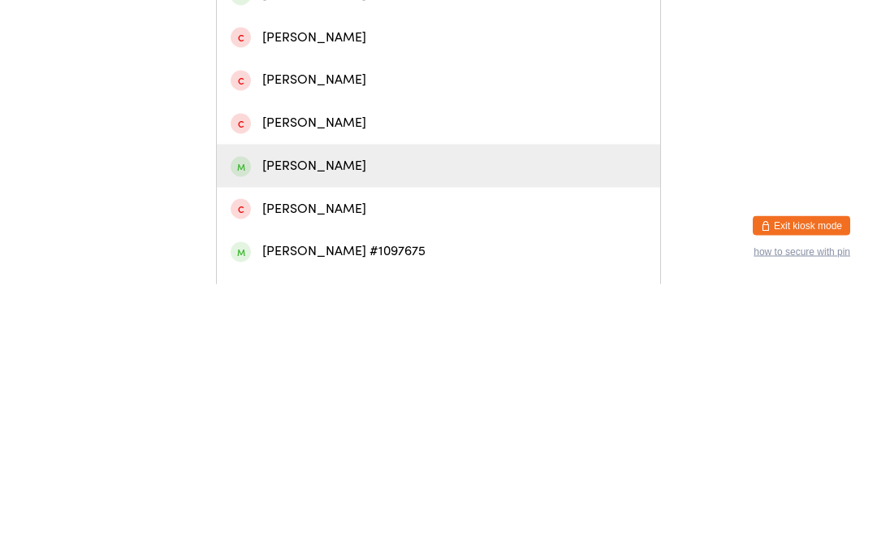
type input "[PERSON_NAME]"
click at [357, 422] on div "[PERSON_NAME]" at bounding box center [439, 433] width 416 height 22
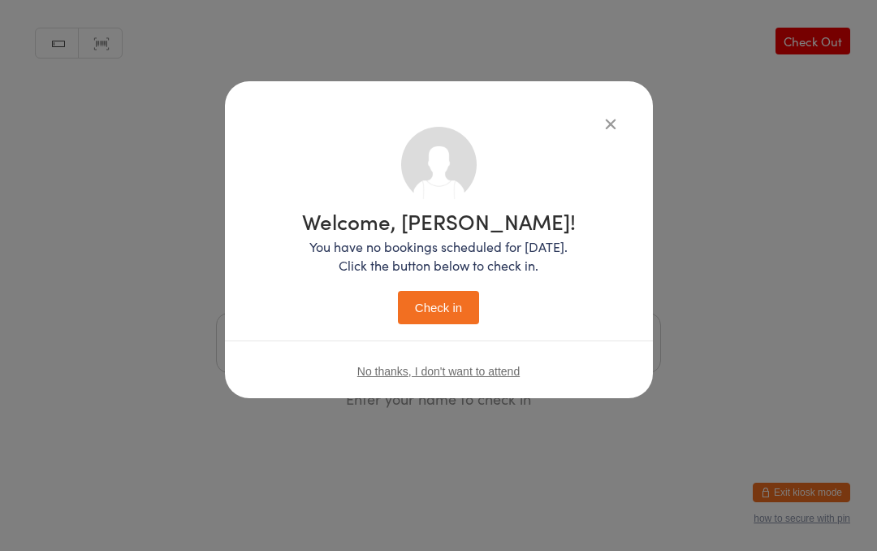
click at [444, 294] on button "Check in" at bounding box center [438, 307] width 81 height 33
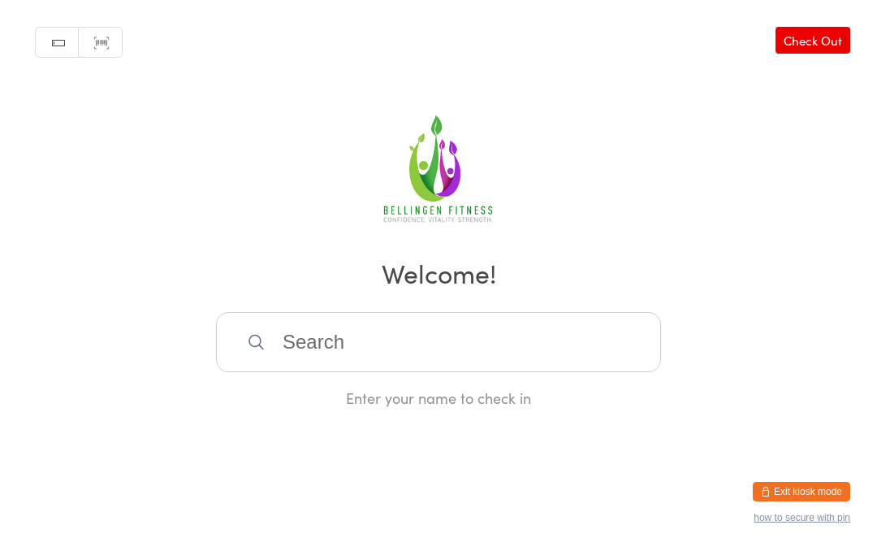
click at [500, 353] on input "search" at bounding box center [438, 343] width 445 height 60
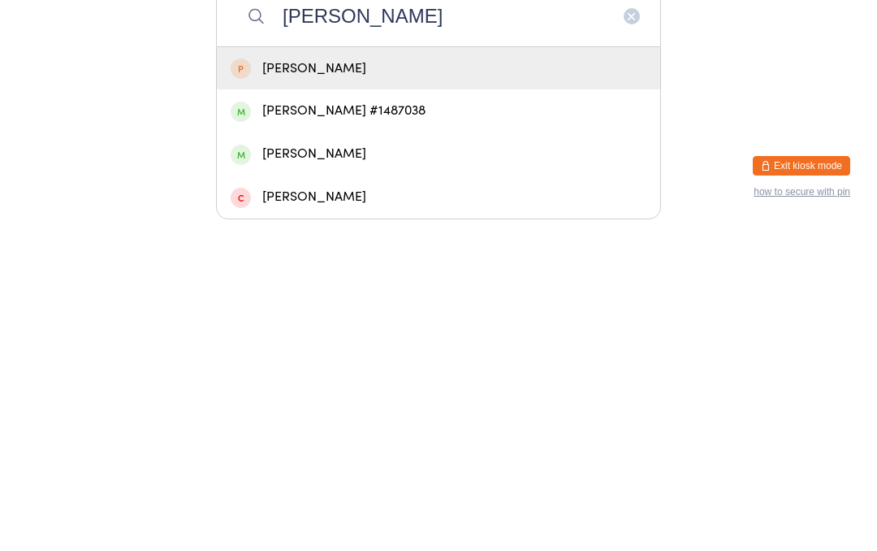
type input "[PERSON_NAME]"
click at [412, 426] on div "[PERSON_NAME] #1487038" at bounding box center [439, 437] width 416 height 22
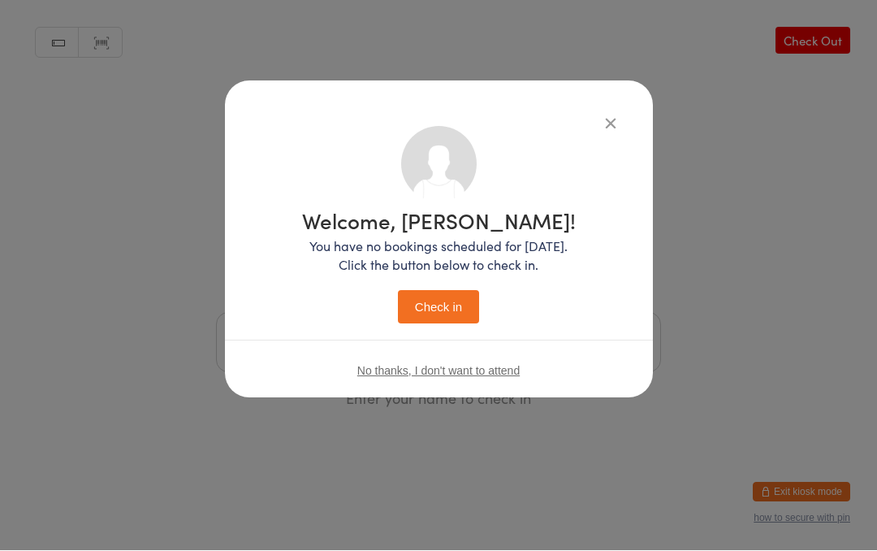
click at [452, 303] on button "Check in" at bounding box center [438, 307] width 81 height 33
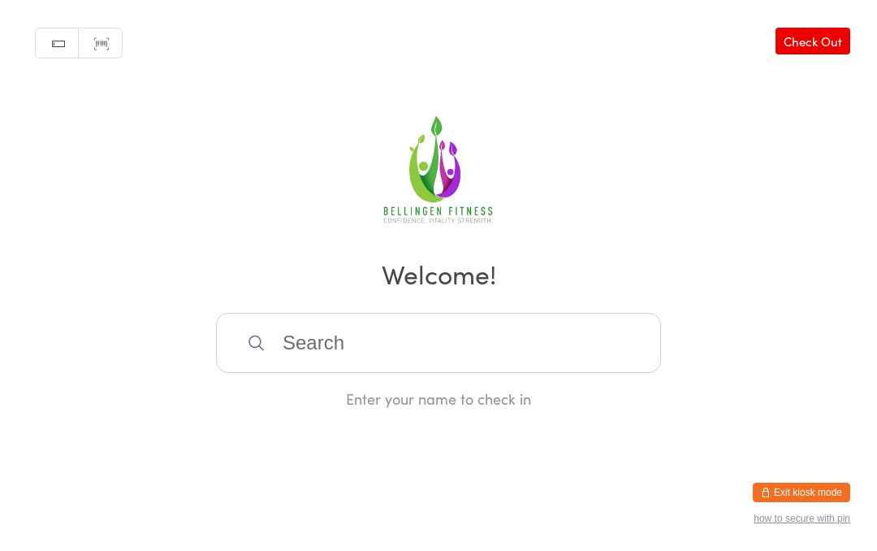
click at [340, 347] on input "search" at bounding box center [438, 343] width 445 height 60
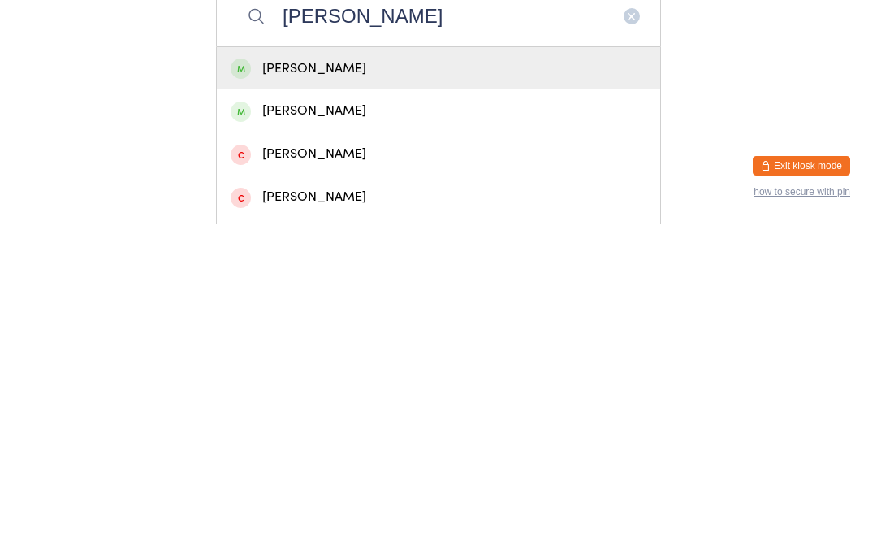
type input "[PERSON_NAME]"
click at [374, 384] on div "[PERSON_NAME]" at bounding box center [439, 395] width 416 height 22
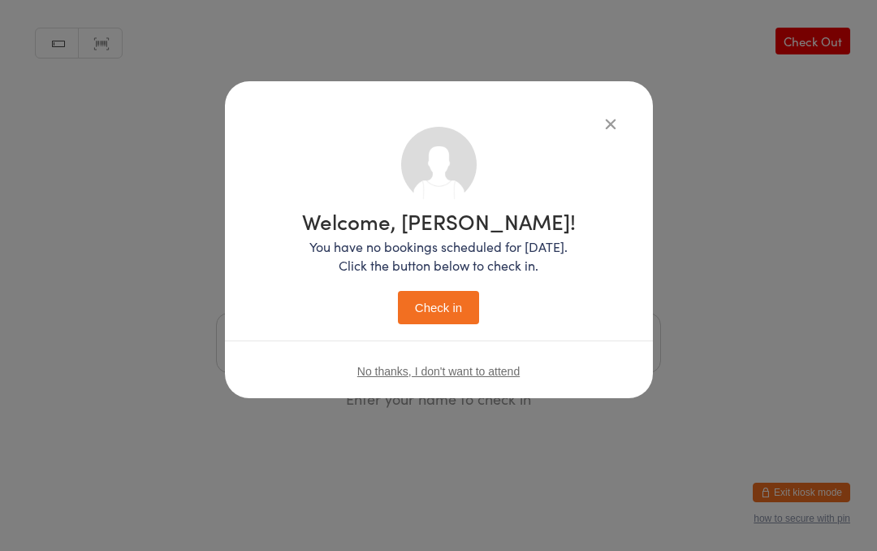
click at [446, 309] on button "Check in" at bounding box center [438, 307] width 81 height 33
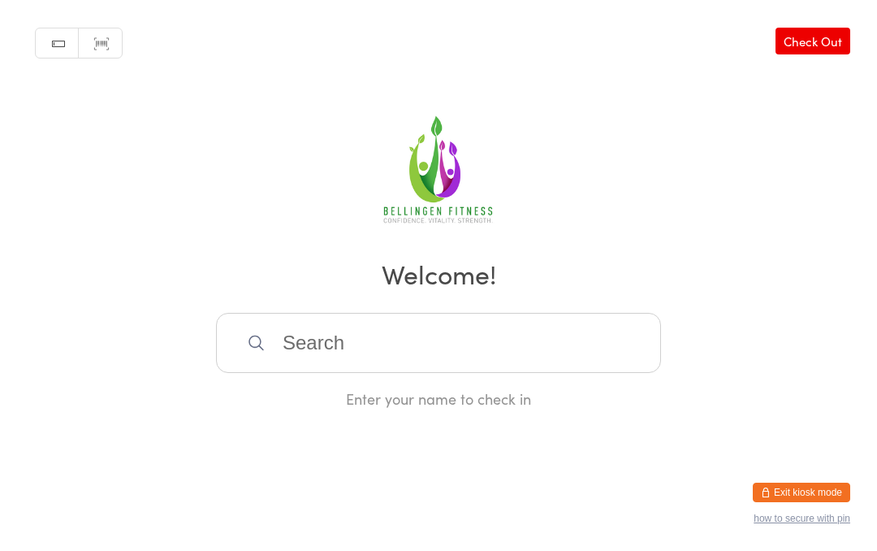
click at [393, 344] on input "search" at bounding box center [438, 343] width 445 height 60
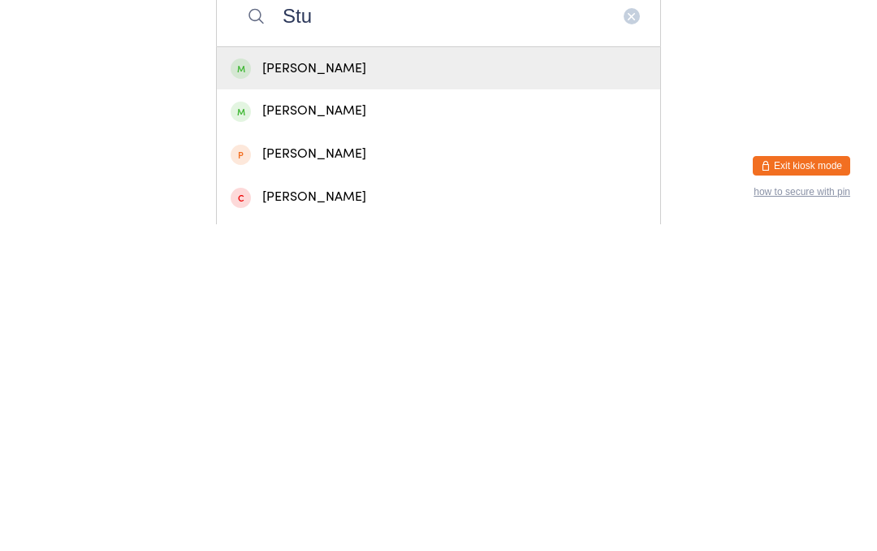
type input "Stu"
click at [412, 384] on div "[PERSON_NAME]" at bounding box center [439, 395] width 416 height 22
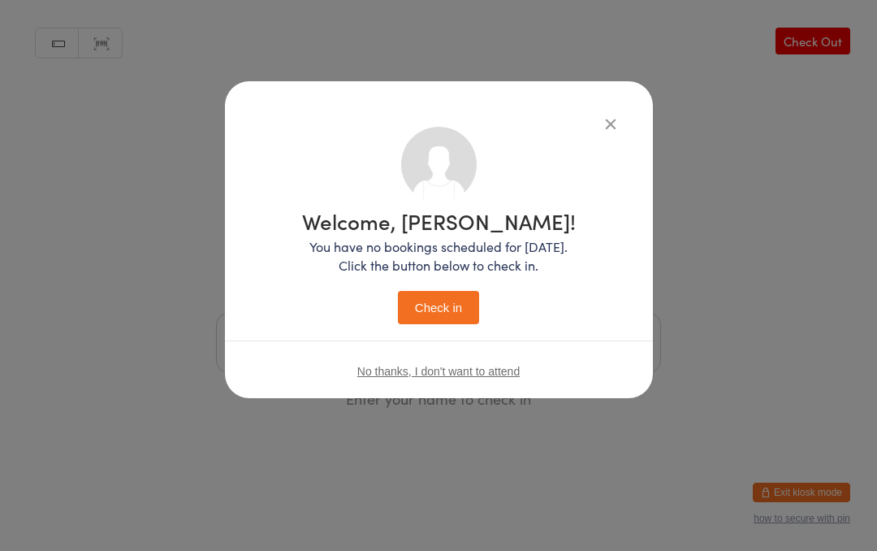
click at [464, 311] on button "Check in" at bounding box center [438, 307] width 81 height 33
